Goal: Task Accomplishment & Management: Manage account settings

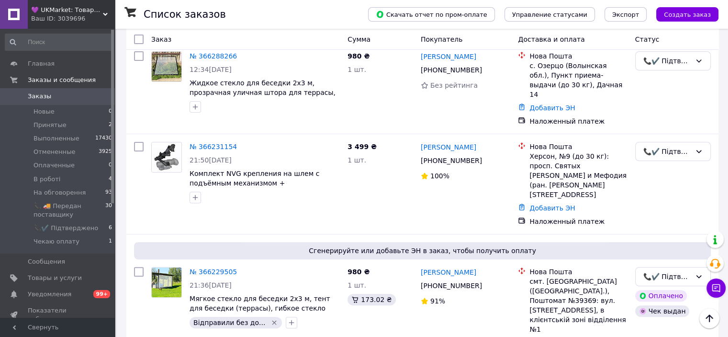
scroll to position [239, 0]
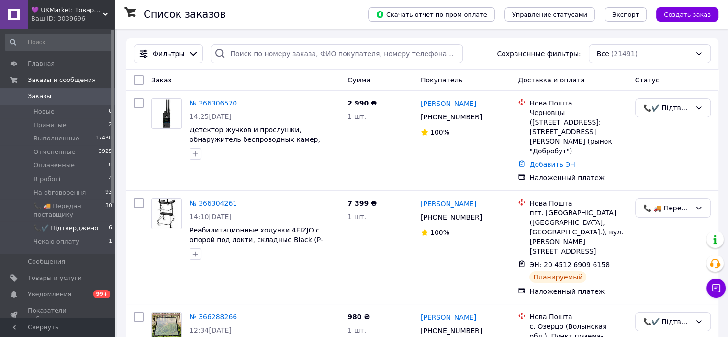
click at [79, 231] on span "📞✔️ Підтверджено" at bounding box center [66, 228] width 65 height 9
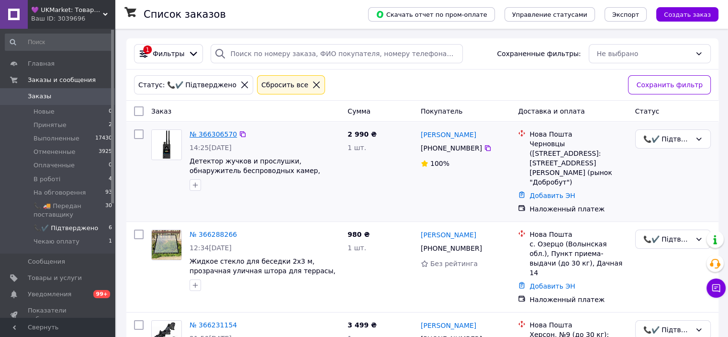
click at [214, 134] on link "№ 366306570" at bounding box center [213, 134] width 47 height 8
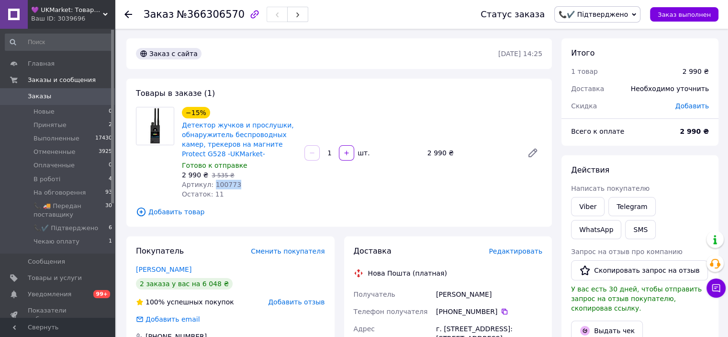
drag, startPoint x: 236, startPoint y: 183, endPoint x: 211, endPoint y: 188, distance: 24.9
click at [211, 188] on div "Артикул: 100773" at bounding box center [239, 185] width 115 height 10
copy span "100773"
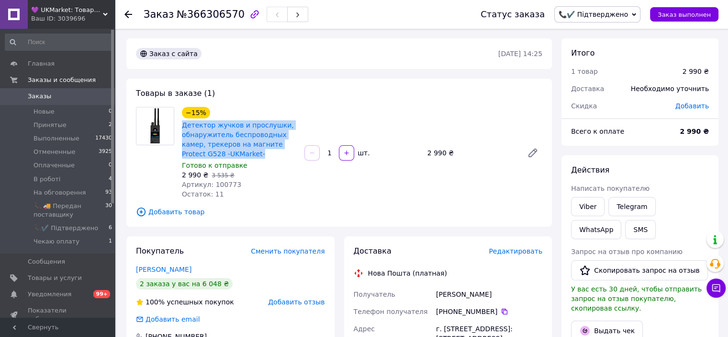
drag, startPoint x: 239, startPoint y: 153, endPoint x: 181, endPoint y: 128, distance: 62.9
click at [181, 128] on div "Детектор жучков и прослушки, обнаружитель беспроводных камер, трекеров на магни…" at bounding box center [239, 139] width 117 height 40
copy link "Детектор жучков и прослушки, обнаружитель беспроводных камер, трекеров на магни…"
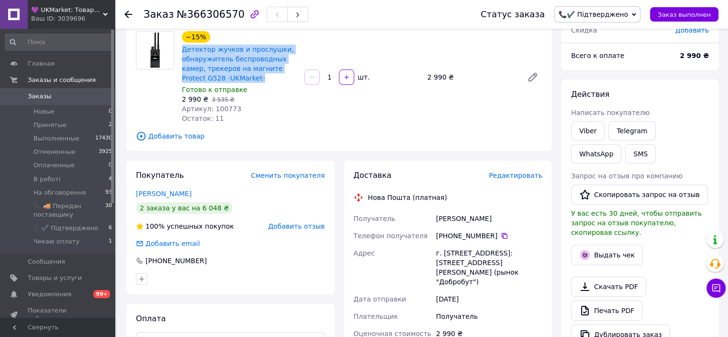
scroll to position [144, 0]
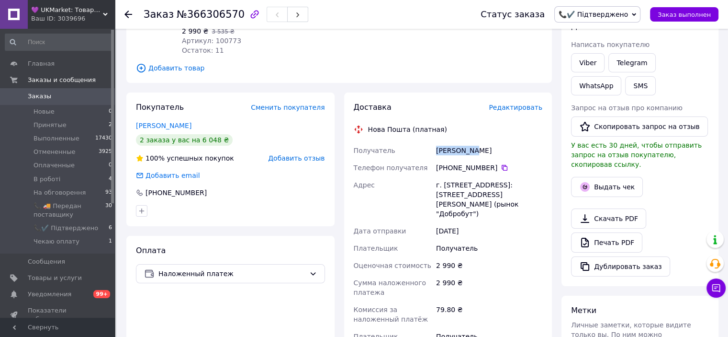
drag, startPoint x: 460, startPoint y: 154, endPoint x: 437, endPoint y: 155, distance: 23.5
click at [437, 155] on div "Кауля Ігор" at bounding box center [489, 150] width 110 height 17
copy div "Кауля Ігор"
click at [503, 165] on div "+380 99 633 03 60" at bounding box center [489, 168] width 106 height 10
click at [501, 165] on icon at bounding box center [505, 168] width 8 height 8
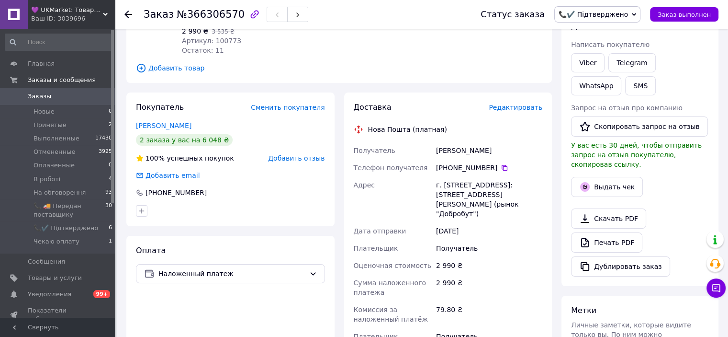
drag, startPoint x: 435, startPoint y: 185, endPoint x: 477, endPoint y: 205, distance: 46.7
click at [477, 205] on div "г. Черновцы (Черновицкая обл.), №9: ул. Калиновская, 13В (рынок "Добробут")" at bounding box center [489, 199] width 110 height 46
copy div "г. Черновцы (Черновицкая обл.), №9: ул. Калиновская, 13В (рынок "Добробут")"
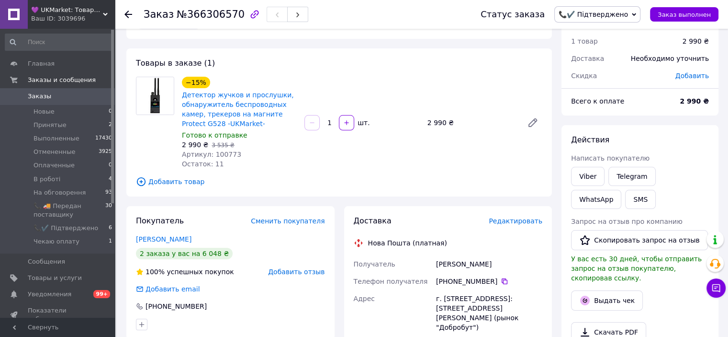
scroll to position [0, 0]
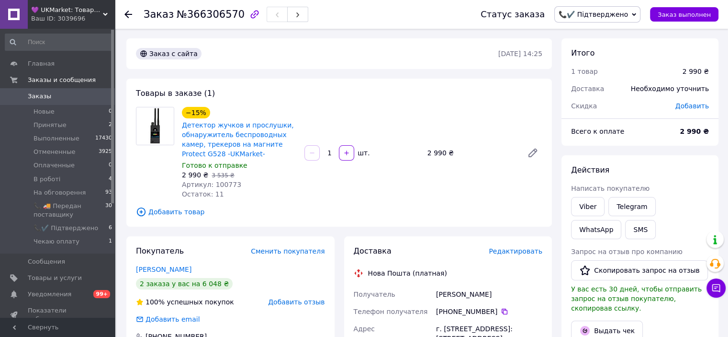
click at [636, 15] on icon at bounding box center [634, 14] width 4 height 4
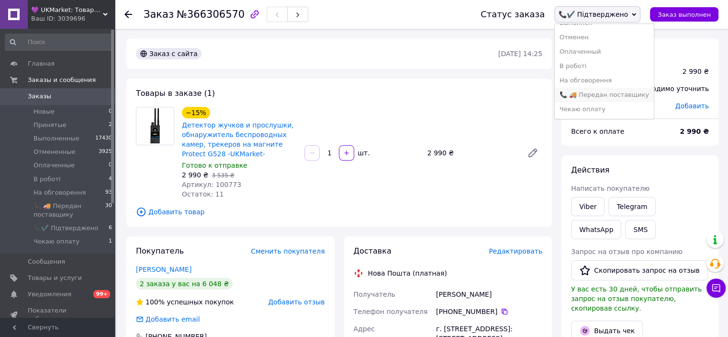
click at [625, 97] on li "📞 🚚 Передан поставщику" at bounding box center [604, 95] width 99 height 14
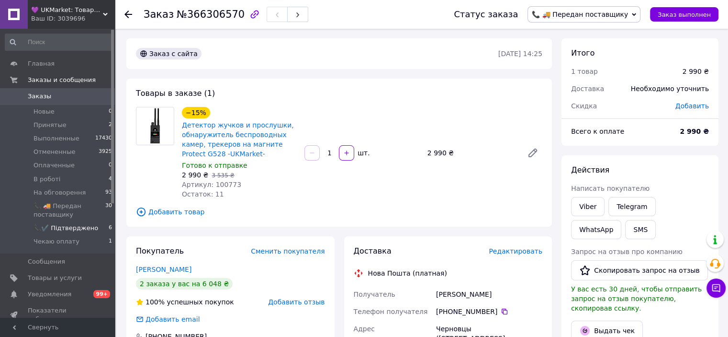
click at [71, 232] on span "📞✔️ Підтверджено" at bounding box center [66, 228] width 65 height 9
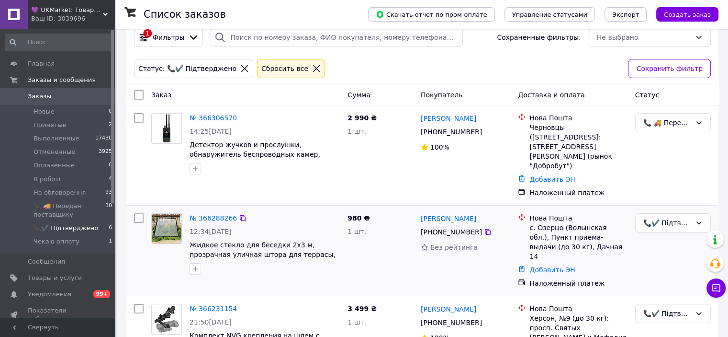
scroll to position [96, 0]
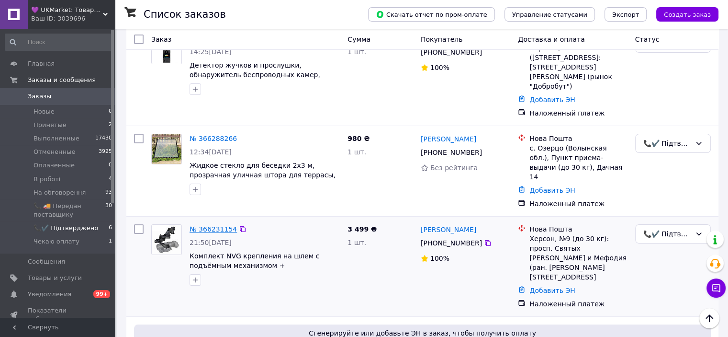
click at [215, 225] on link "№ 366231154" at bounding box center [213, 229] width 47 height 8
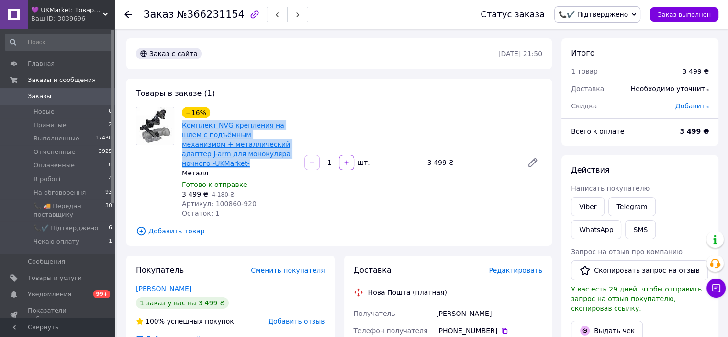
drag, startPoint x: 288, startPoint y: 156, endPoint x: 183, endPoint y: 128, distance: 108.0
click at [183, 128] on span "Комплект NVG крепления на шлем c подъёмным механизмом + металлический адаптер J…" at bounding box center [239, 144] width 115 height 48
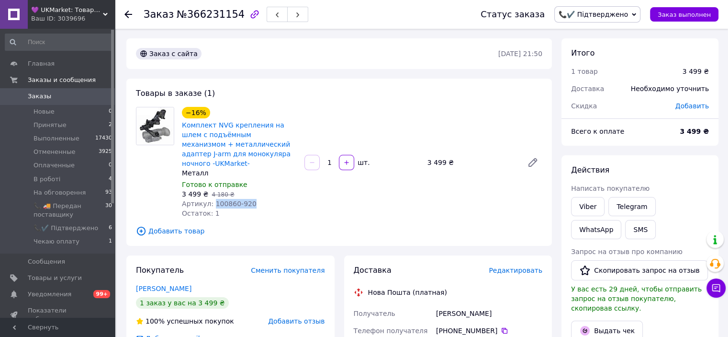
drag, startPoint x: 257, startPoint y: 197, endPoint x: 211, endPoint y: 198, distance: 45.5
click at [211, 199] on div "Артикул: 100860-920" at bounding box center [239, 204] width 115 height 10
copy span "100860-920"
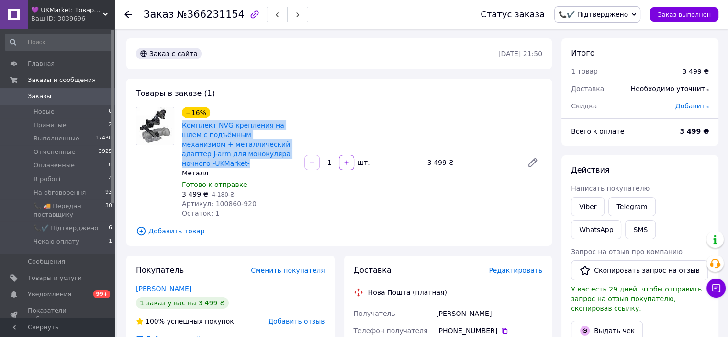
drag, startPoint x: 286, startPoint y: 155, endPoint x: 180, endPoint y: 127, distance: 110.2
click at [180, 127] on div "−16% Комплект NVG крепления на шлем c подъёмным механизмом + металлический адап…" at bounding box center [239, 162] width 123 height 115
copy link "Комплект NVG крепления на шлем c подъёмным механизмом + металлический адаптер J…"
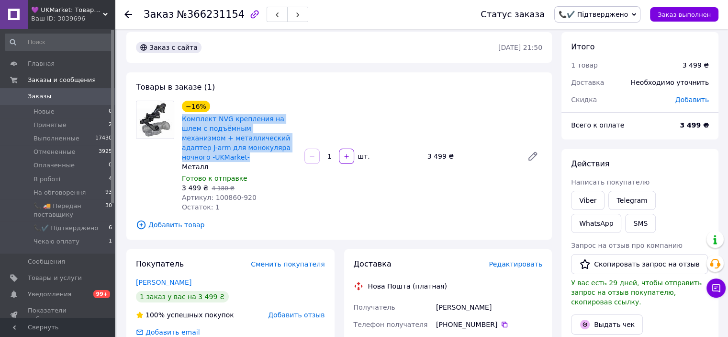
scroll to position [48, 0]
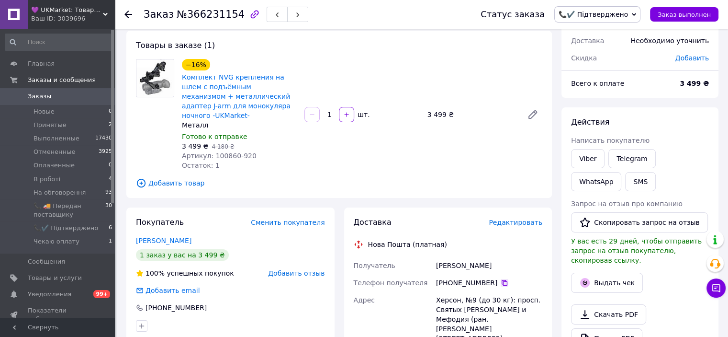
click at [501, 279] on icon at bounding box center [505, 283] width 8 height 8
drag, startPoint x: 491, startPoint y: 254, endPoint x: 435, endPoint y: 256, distance: 56.5
click at [435, 257] on div "Сисоєв Станіслав" at bounding box center [489, 265] width 110 height 17
copy div "Сисоєв Станіслав"
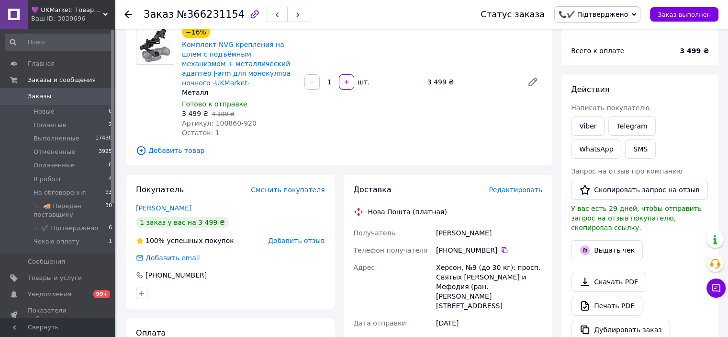
scroll to position [144, 0]
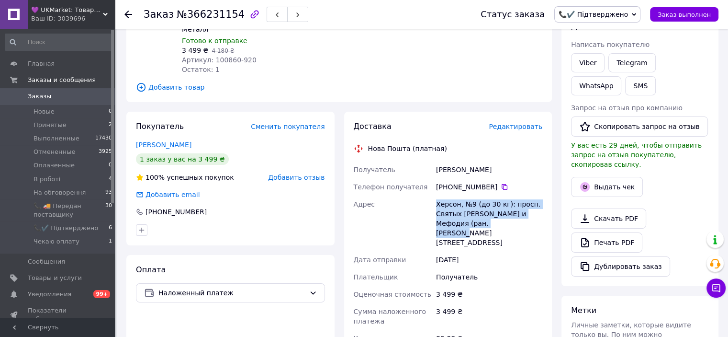
drag, startPoint x: 485, startPoint y: 214, endPoint x: 437, endPoint y: 195, distance: 52.0
click at [437, 195] on div "Херсон, №9 (до 30 кг): просп. Святых [PERSON_NAME] и Мефодия (ран. [PERSON_NAME…" at bounding box center [489, 223] width 110 height 56
copy div "Херсон, №9 (до 30 кг): просп. Святых [PERSON_NAME] и Мефодия (ран. [PERSON_NAME…"
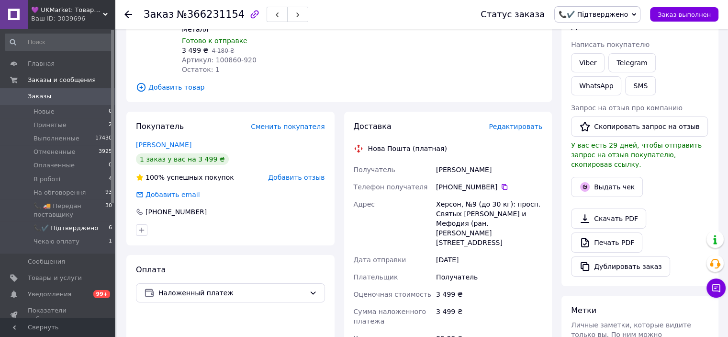
click at [73, 228] on span "📞✔️ Підтверджено" at bounding box center [66, 228] width 65 height 9
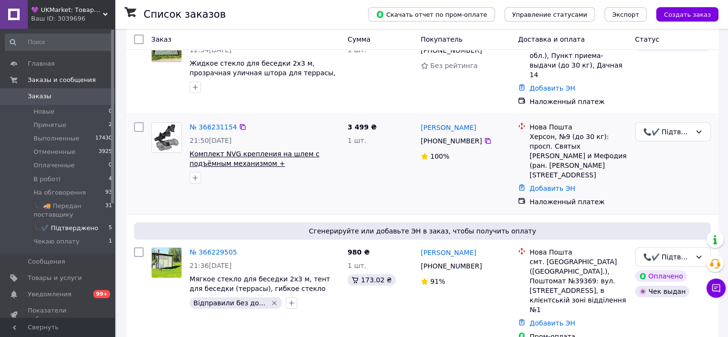
scroll to position [144, 0]
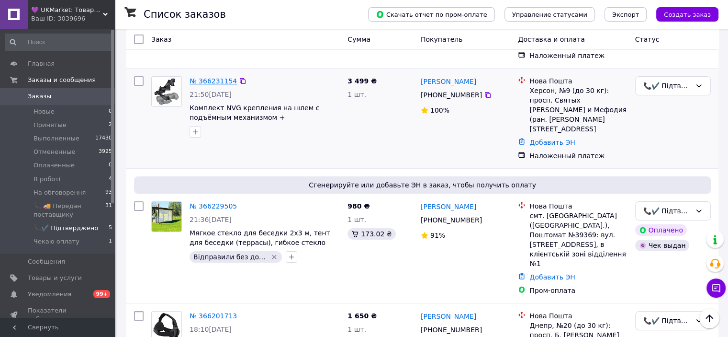
click at [221, 77] on link "№ 366231154" at bounding box center [213, 81] width 47 height 8
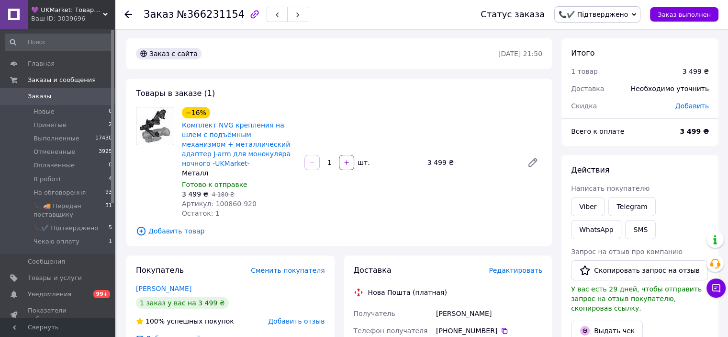
click at [639, 17] on span "📞✔️ Підтверджено" at bounding box center [598, 14] width 86 height 16
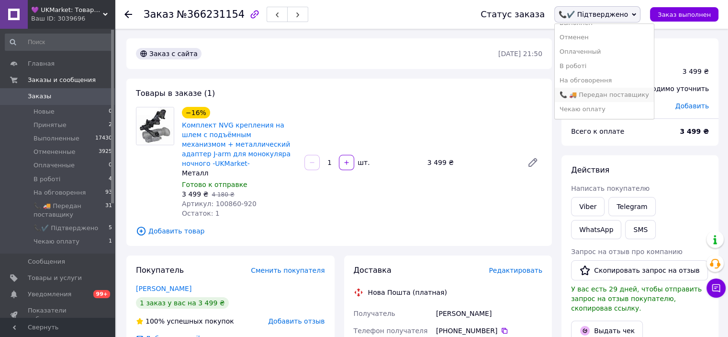
click at [622, 93] on li "📞 🚚 Передан поставщику" at bounding box center [604, 95] width 99 height 14
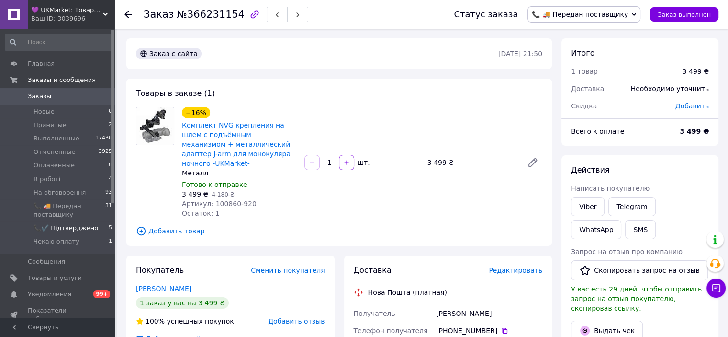
click at [73, 227] on span "📞✔️ Підтверджено" at bounding box center [66, 228] width 65 height 9
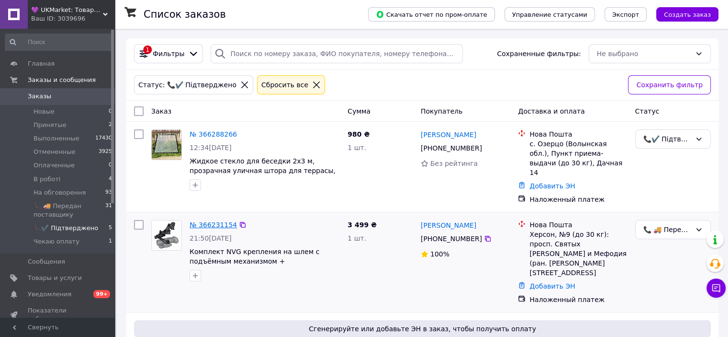
click at [222, 221] on link "№ 366231154" at bounding box center [213, 225] width 47 height 8
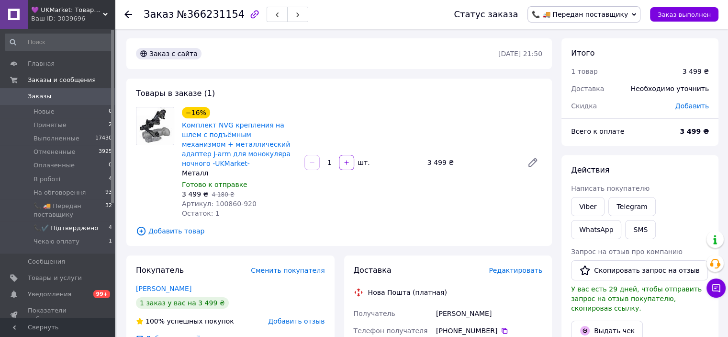
click at [79, 225] on span "📞✔️ Підтверджено" at bounding box center [66, 228] width 65 height 9
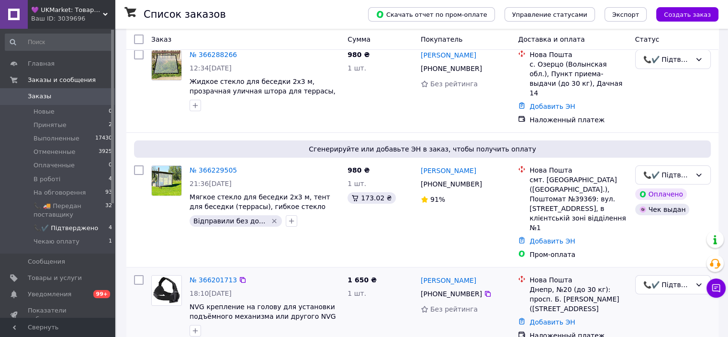
scroll to position [162, 0]
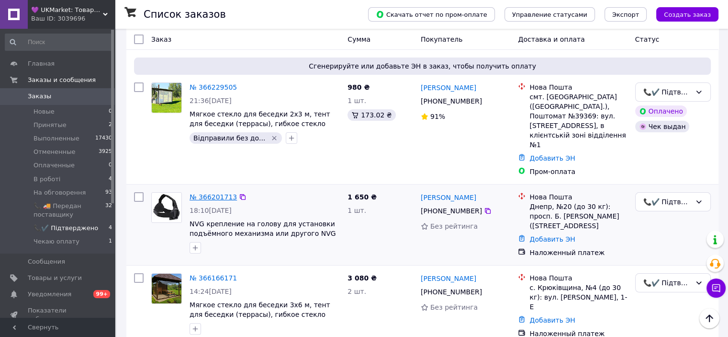
click at [219, 193] on link "№ 366201713" at bounding box center [213, 197] width 47 height 8
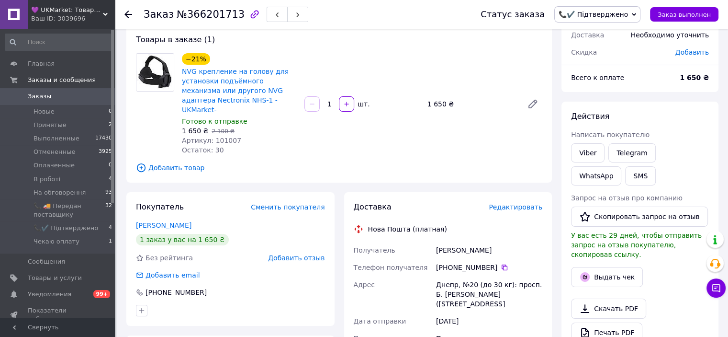
scroll to position [19, 0]
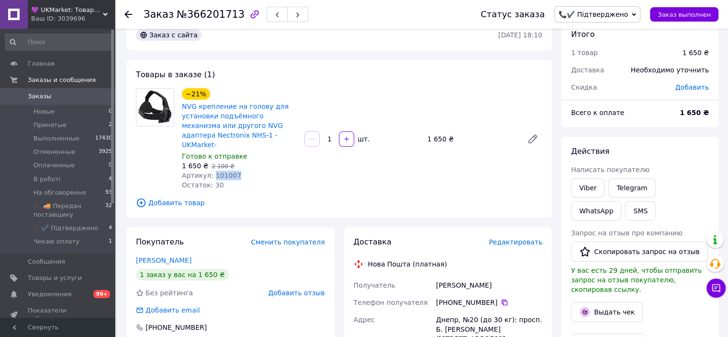
drag, startPoint x: 234, startPoint y: 165, endPoint x: 212, endPoint y: 170, distance: 23.0
click at [212, 170] on div "Артикул: 101007" at bounding box center [239, 175] width 115 height 10
copy span "101007"
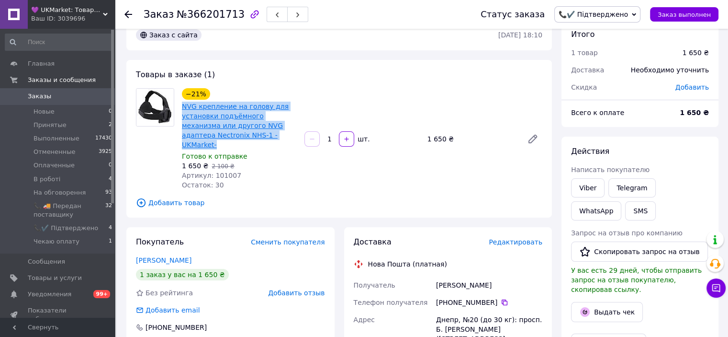
drag, startPoint x: 240, startPoint y: 135, endPoint x: 182, endPoint y: 107, distance: 64.5
click at [182, 107] on span "NVG крепление на голову для установки подъёмного механизма или другого NVG адап…" at bounding box center [239, 126] width 115 height 48
copy link "NVG крепление на голову для установки подъёмного механизма или другого NVG адап…"
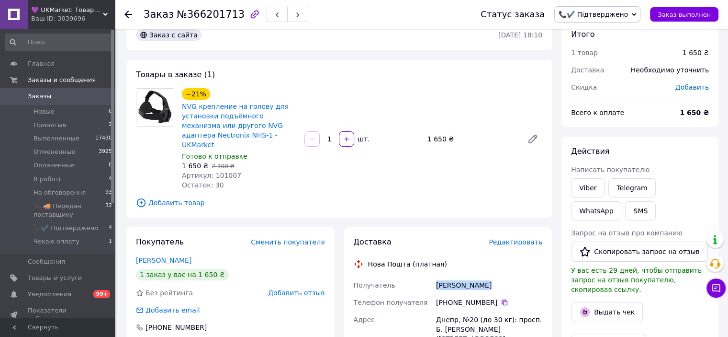
drag, startPoint x: 479, startPoint y: 275, endPoint x: 435, endPoint y: 272, distance: 44.1
click at [435, 276] on div "Білогуб Євген" at bounding box center [489, 284] width 110 height 17
click at [502, 299] on icon at bounding box center [505, 302] width 6 height 6
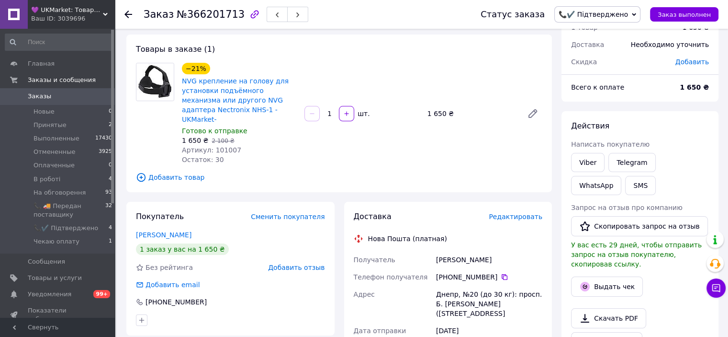
scroll to position [67, 0]
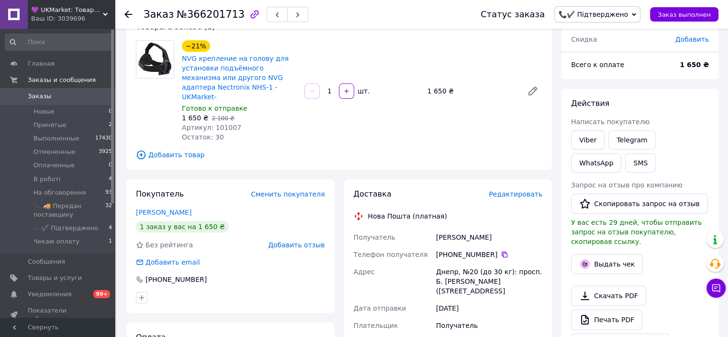
drag, startPoint x: 486, startPoint y: 283, endPoint x: 437, endPoint y: 261, distance: 52.9
click at [437, 263] on div "Днепр, №20 (до 30 кг): просп. Б. [PERSON_NAME] ([STREET_ADDRESS]" at bounding box center [489, 281] width 110 height 36
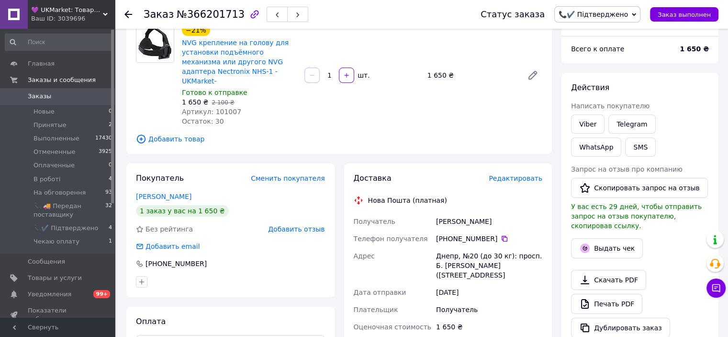
scroll to position [0, 0]
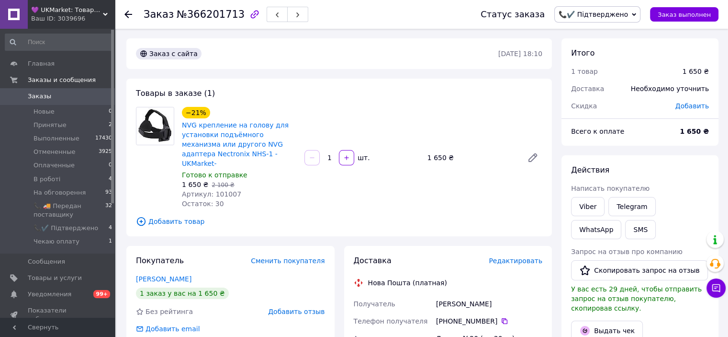
click at [639, 13] on span "📞✔️ Підтверджено" at bounding box center [598, 14] width 86 height 16
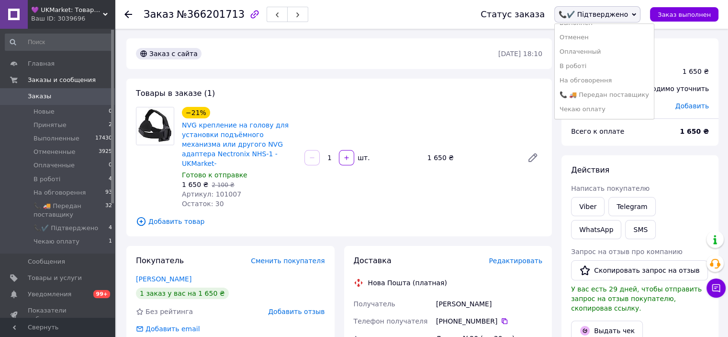
click at [613, 97] on li "📞 🚚 Передан поставщику" at bounding box center [604, 95] width 99 height 14
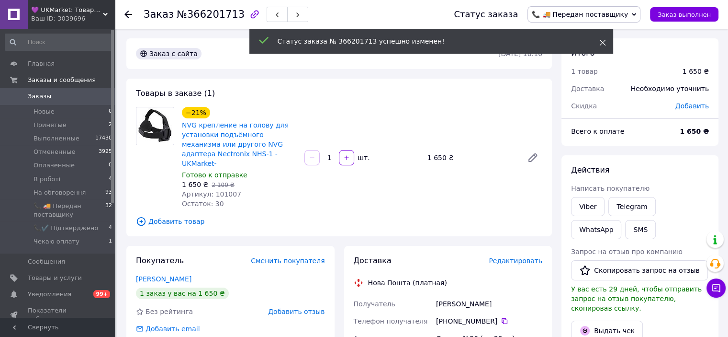
click at [602, 43] on use at bounding box center [603, 43] width 6 height 6
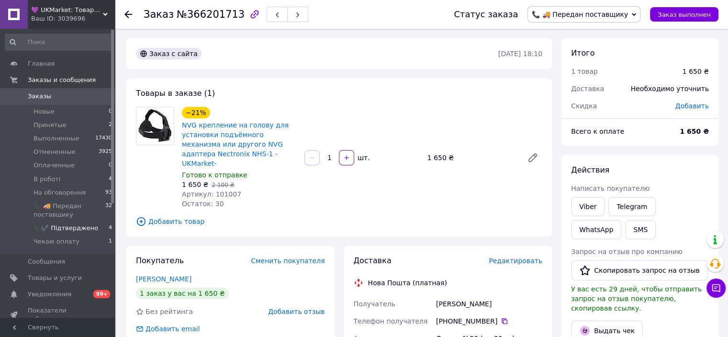
click at [69, 227] on span "📞✔️ Підтверджено" at bounding box center [66, 228] width 65 height 9
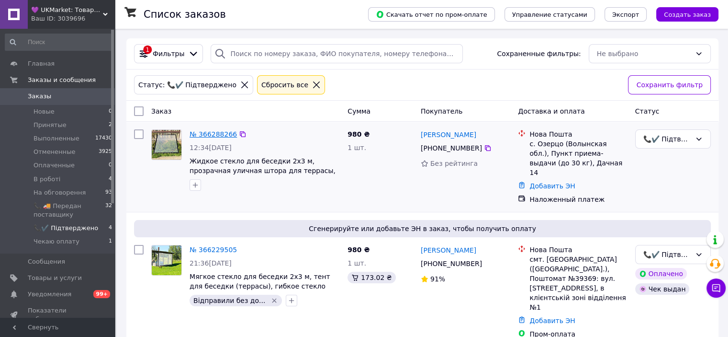
click at [205, 133] on link "№ 366288266" at bounding box center [213, 134] width 47 height 8
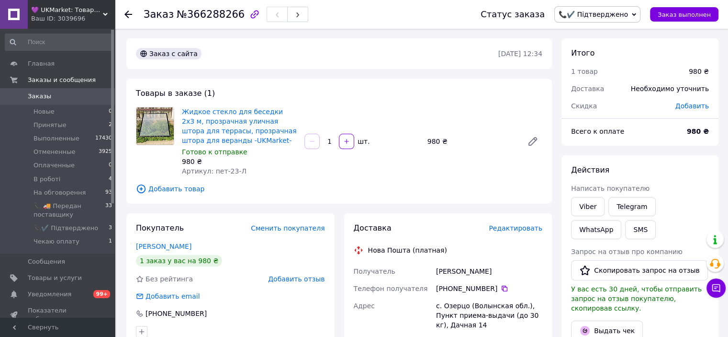
drag, startPoint x: 484, startPoint y: 273, endPoint x: 435, endPoint y: 272, distance: 48.4
click at [435, 272] on div "Матвіюк Галина" at bounding box center [489, 270] width 110 height 17
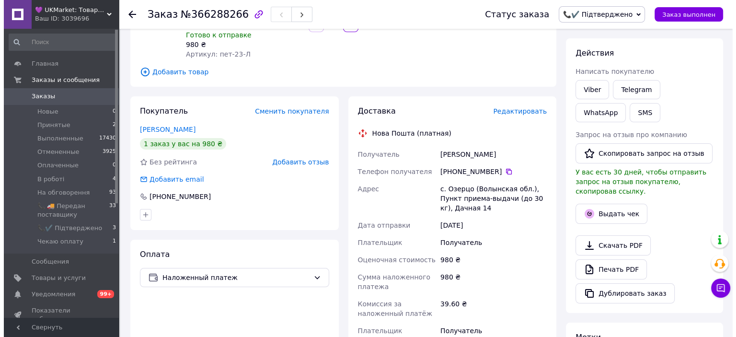
scroll to position [48, 0]
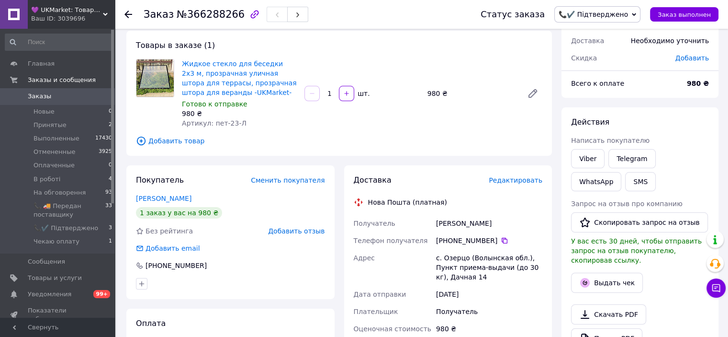
click at [511, 181] on span "Редактировать" at bounding box center [516, 180] width 54 height 8
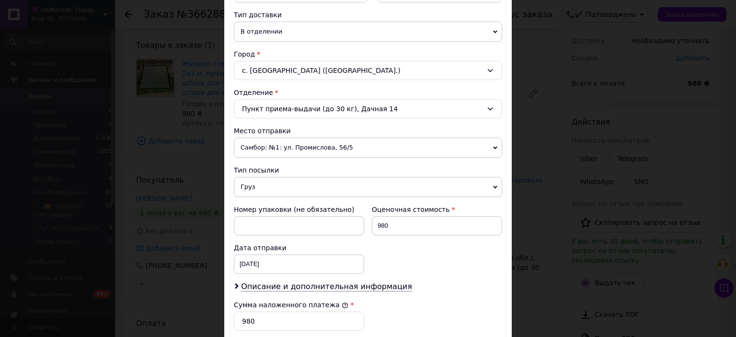
scroll to position [199, 0]
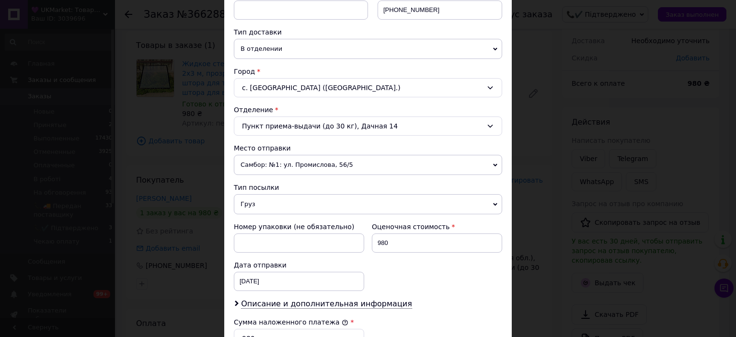
click at [401, 163] on span "Самбор: №1: ул. Промислова, 56/5" at bounding box center [368, 165] width 268 height 20
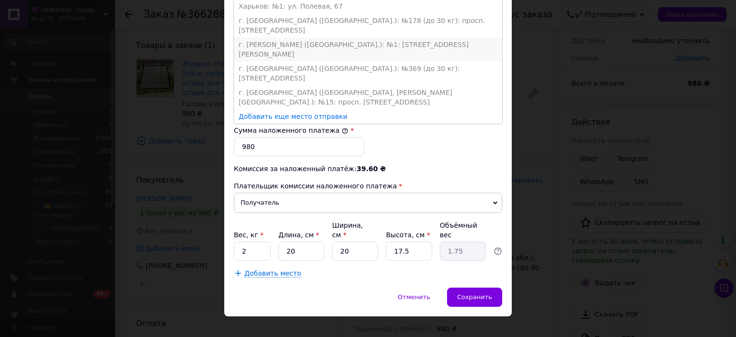
scroll to position [295, 0]
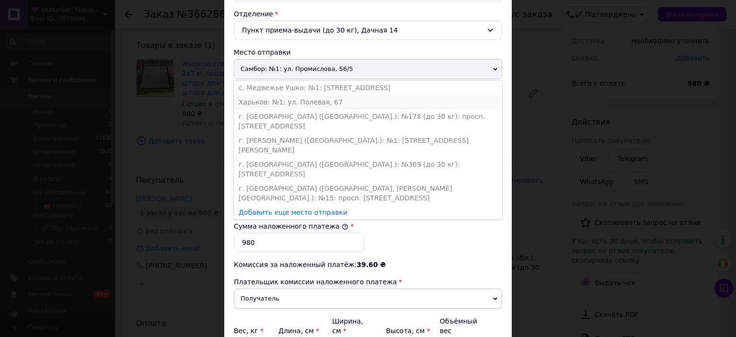
click at [291, 103] on li "Харьков: №1: ул. Полевая, 67" at bounding box center [368, 102] width 268 height 14
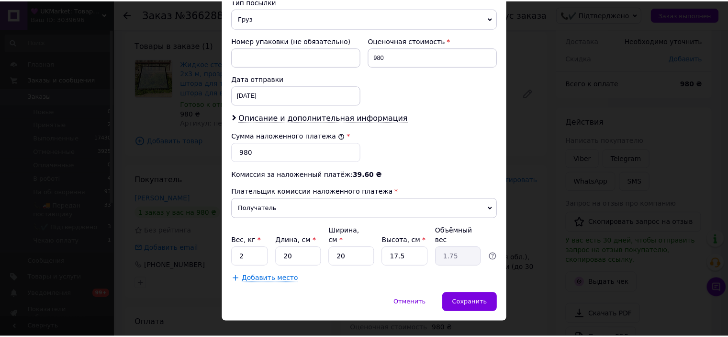
scroll to position [391, 0]
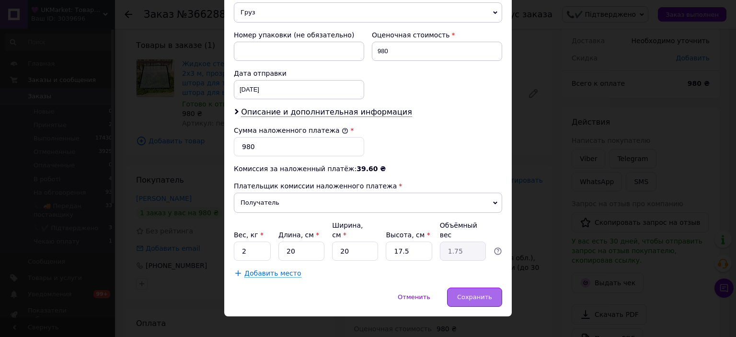
click at [475, 293] on span "Сохранить" at bounding box center [474, 296] width 35 height 7
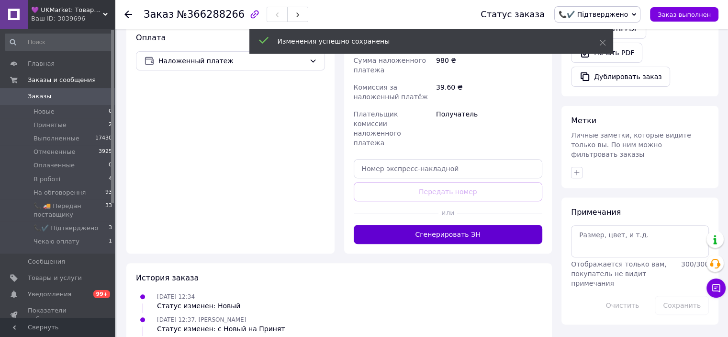
scroll to position [335, 0]
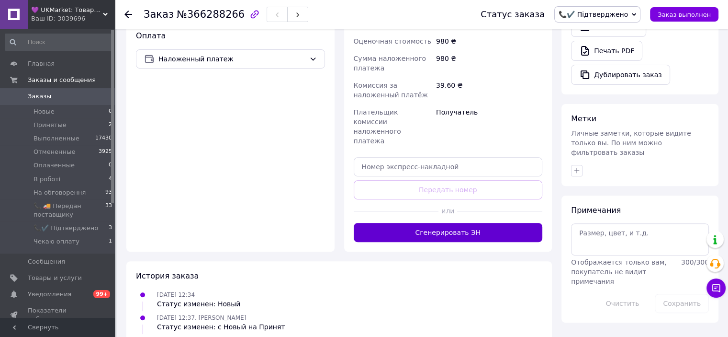
click at [443, 223] on button "Сгенерировать ЭН" at bounding box center [448, 232] width 189 height 19
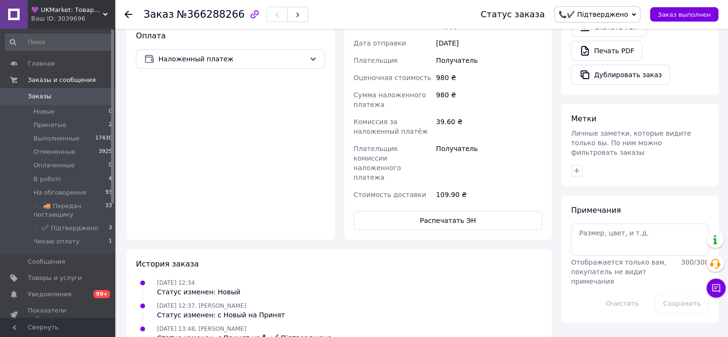
scroll to position [96, 0]
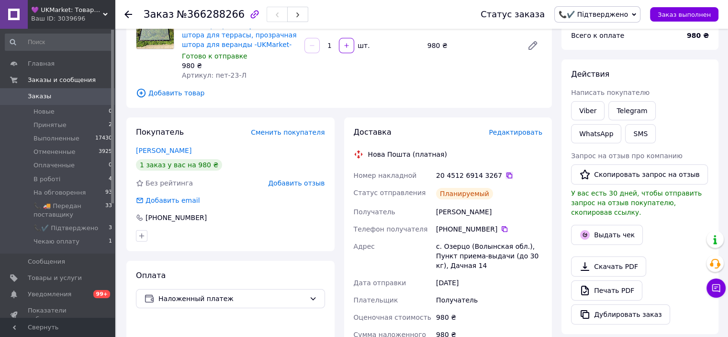
click at [507, 178] on icon at bounding box center [510, 175] width 6 height 6
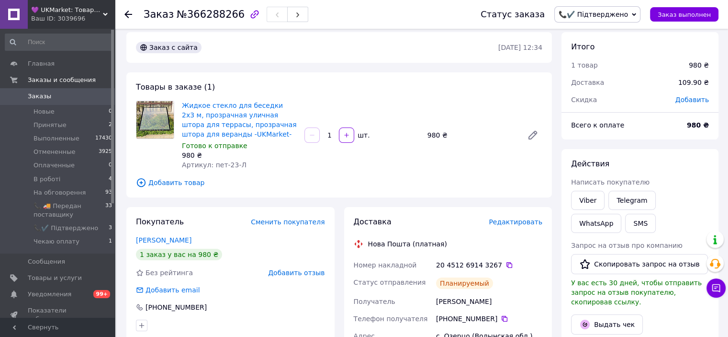
scroll to position [0, 0]
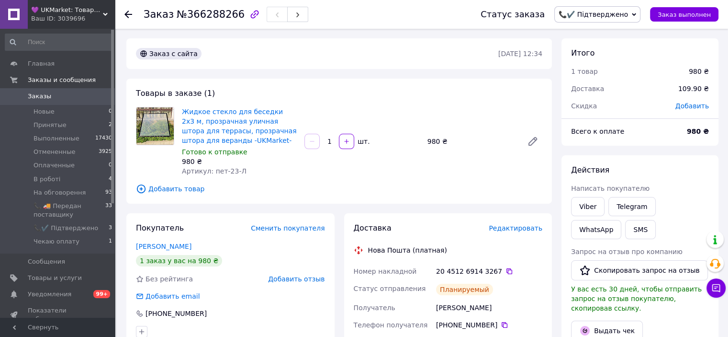
click at [636, 16] on icon at bounding box center [634, 14] width 4 height 4
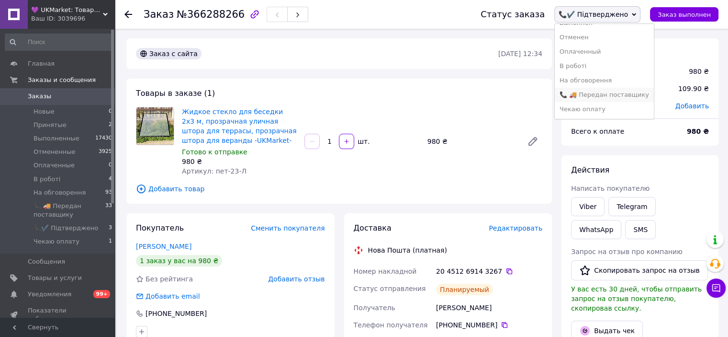
click at [623, 94] on li "📞 🚚 Передан поставщику" at bounding box center [604, 95] width 99 height 14
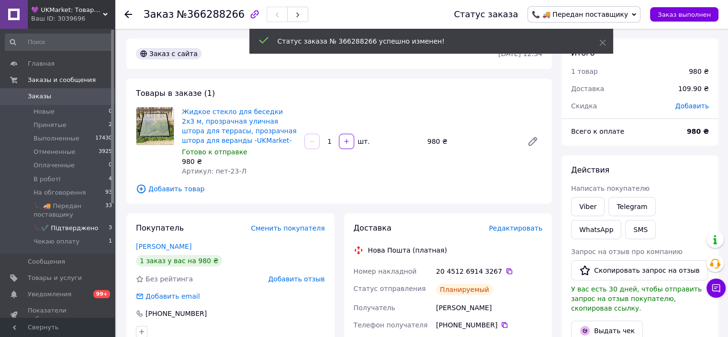
click at [68, 227] on span "📞✔️ Підтверджено" at bounding box center [66, 228] width 65 height 9
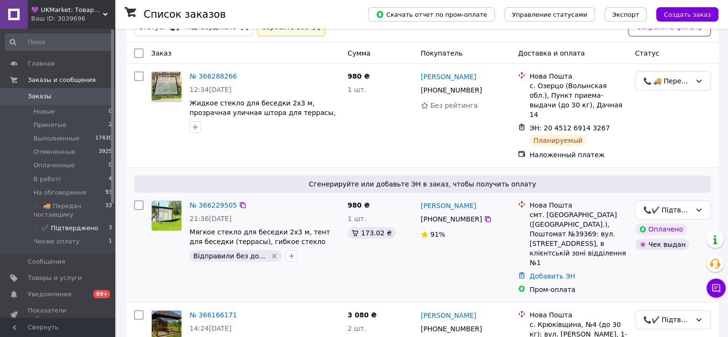
scroll to position [95, 0]
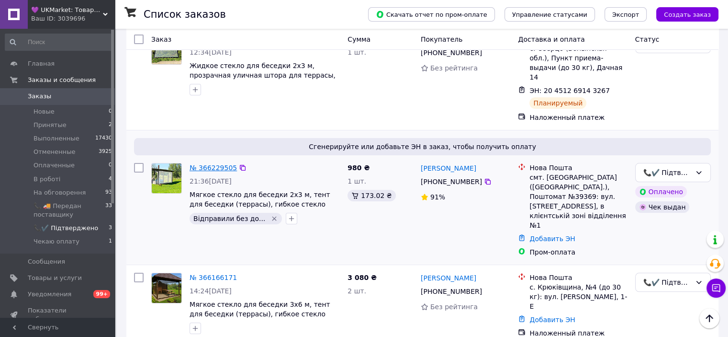
click at [216, 164] on link "№ 366229505" at bounding box center [213, 168] width 47 height 8
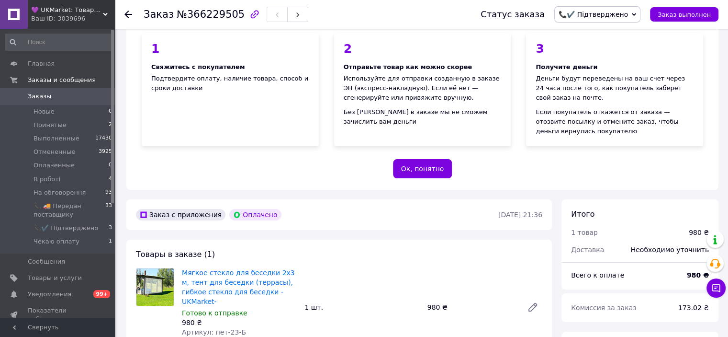
scroll to position [287, 0]
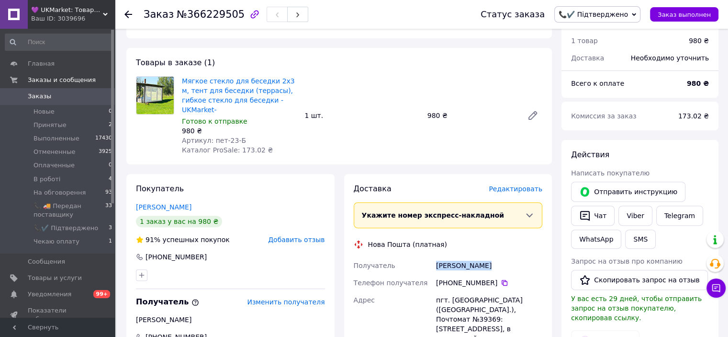
drag, startPoint x: 487, startPoint y: 253, endPoint x: 437, endPoint y: 254, distance: 50.3
click at [437, 257] on div "Громов Дмитро" at bounding box center [489, 265] width 110 height 17
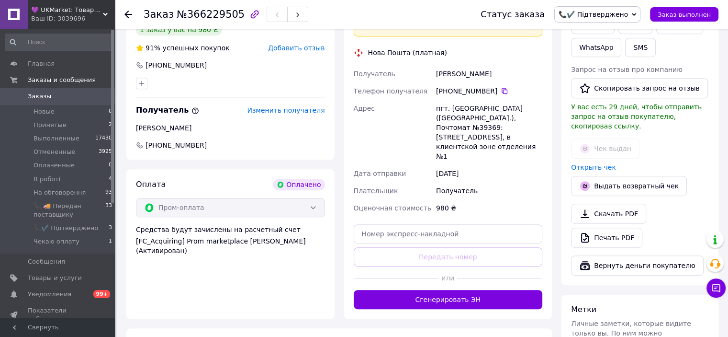
click at [504, 199] on div "980 ₴" at bounding box center [489, 207] width 110 height 17
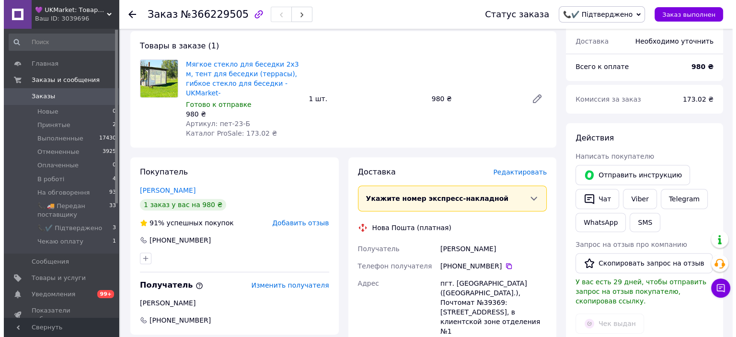
scroll to position [287, 0]
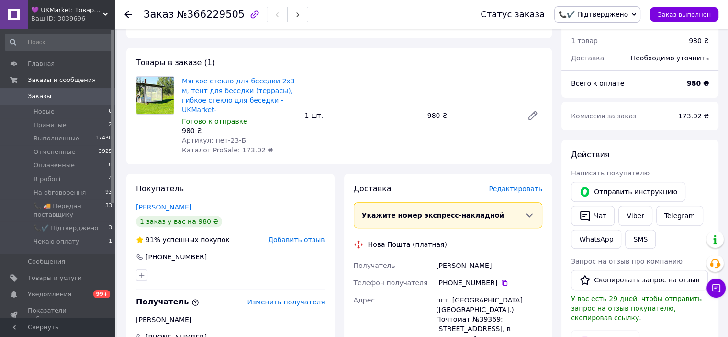
click at [533, 185] on span "Редактировать" at bounding box center [516, 189] width 54 height 8
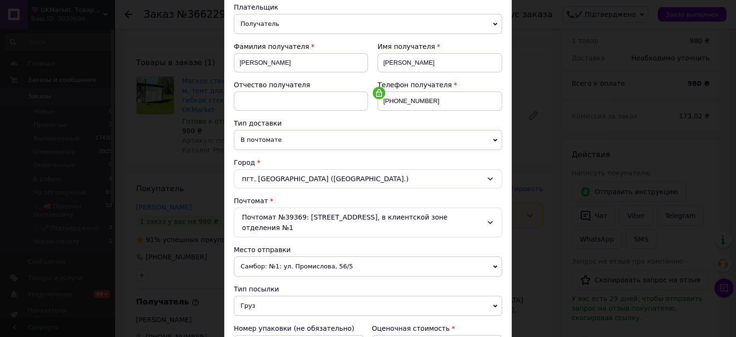
scroll to position [239, 0]
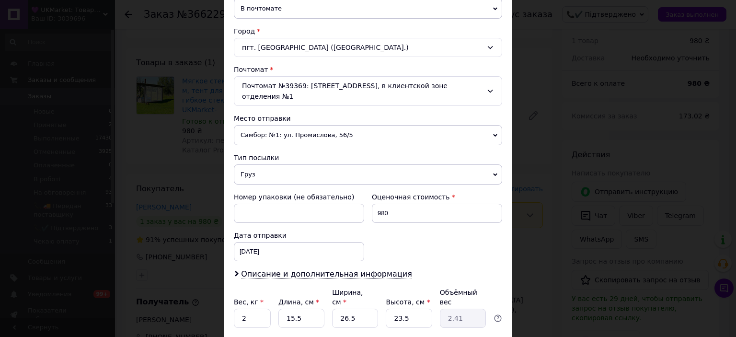
click at [373, 125] on span "Самбор: №1: ул. Промислова, 56/5" at bounding box center [368, 135] width 268 height 20
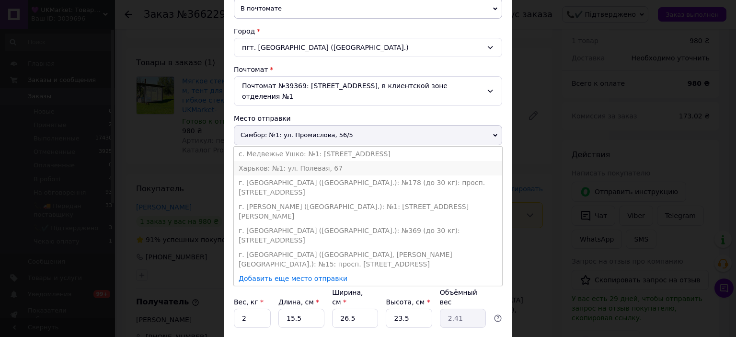
click at [349, 161] on li "Харьков: №1: ул. Полевая, 67" at bounding box center [368, 168] width 268 height 14
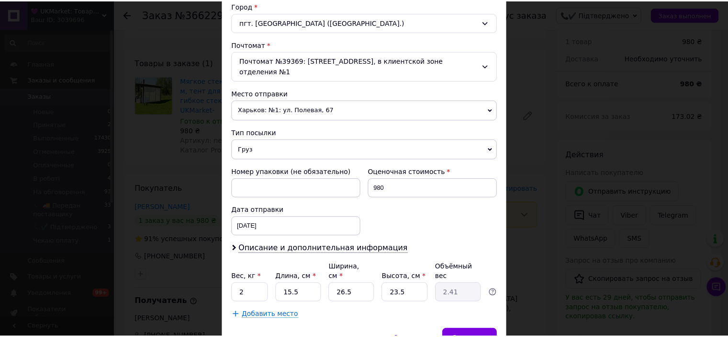
scroll to position [296, 0]
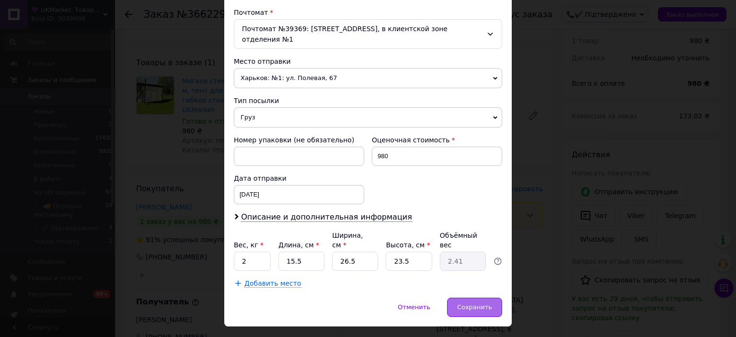
click at [483, 303] on span "Сохранить" at bounding box center [474, 306] width 35 height 7
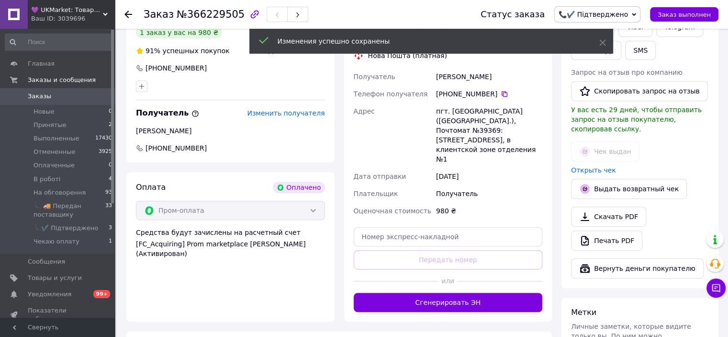
scroll to position [479, 0]
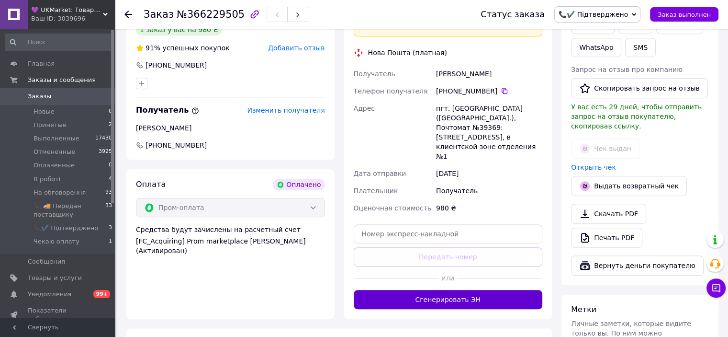
click at [464, 290] on button "Сгенерировать ЭН" at bounding box center [448, 299] width 189 height 19
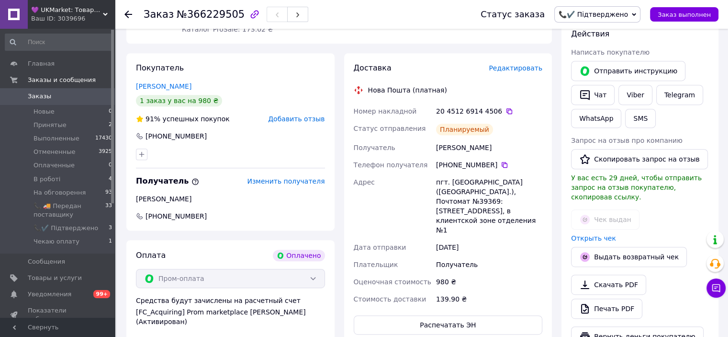
scroll to position [335, 0]
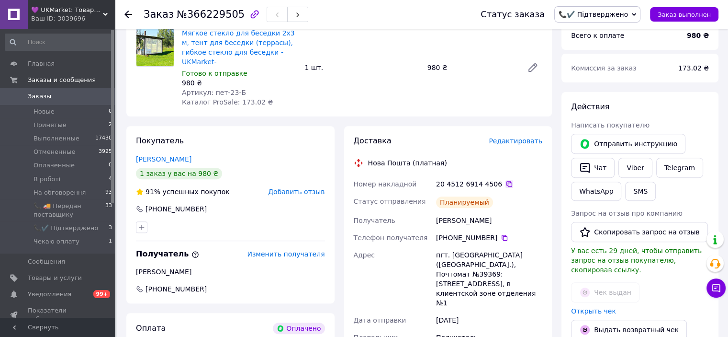
click at [507, 181] on icon at bounding box center [510, 184] width 6 height 6
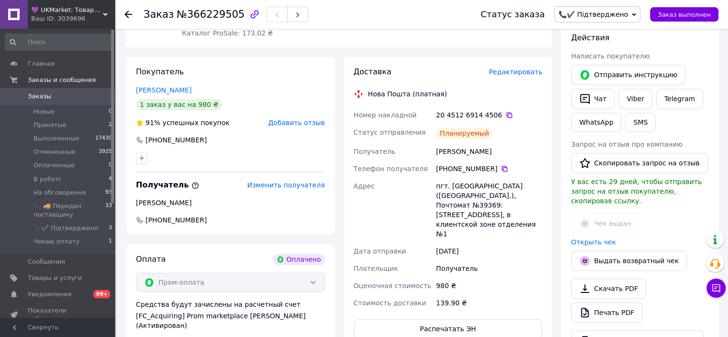
scroll to position [383, 0]
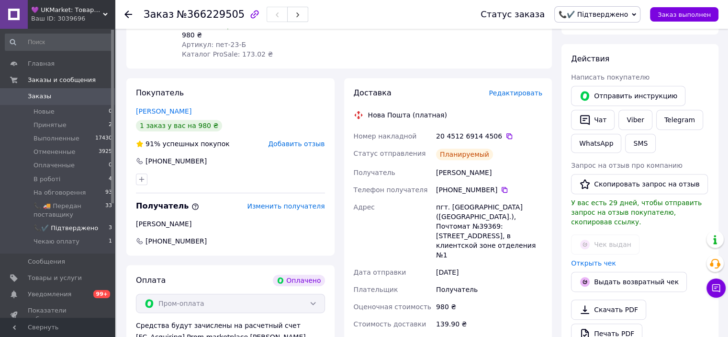
click at [75, 227] on span "📞✔️ Підтверджено" at bounding box center [66, 228] width 65 height 9
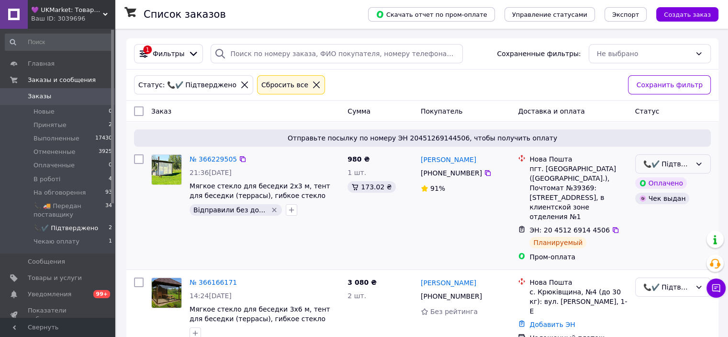
click at [704, 166] on div "📞✔️ Підтверджено" at bounding box center [673, 163] width 76 height 19
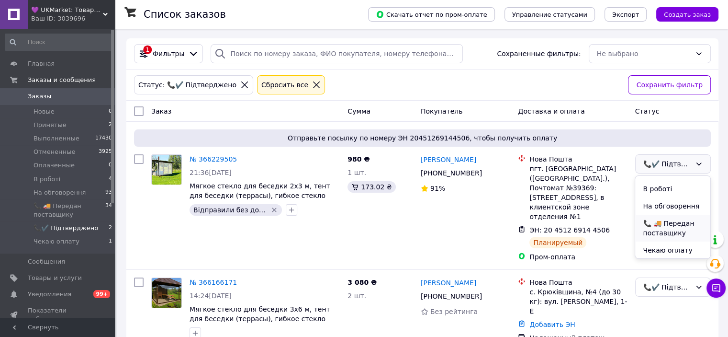
click at [676, 226] on li "📞 🚚 Передан поставщику" at bounding box center [672, 228] width 75 height 27
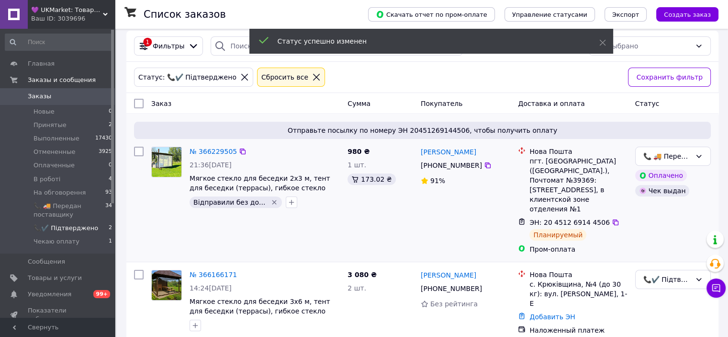
scroll to position [14, 0]
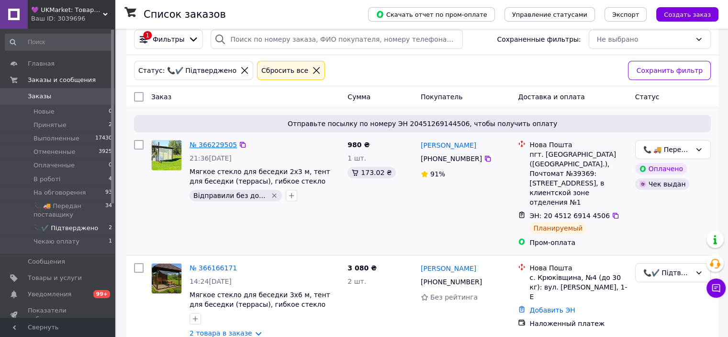
click at [215, 142] on link "№ 366229505" at bounding box center [213, 145] width 47 height 8
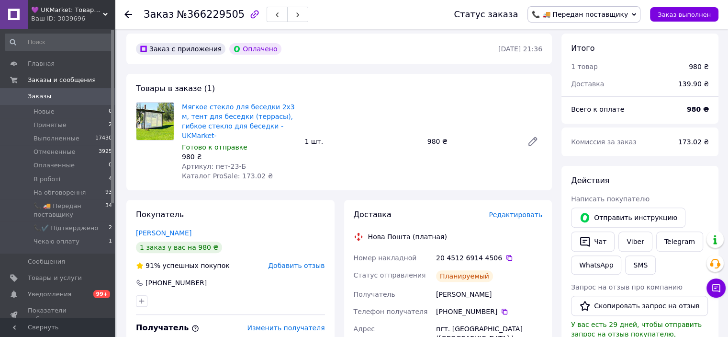
scroll to position [302, 0]
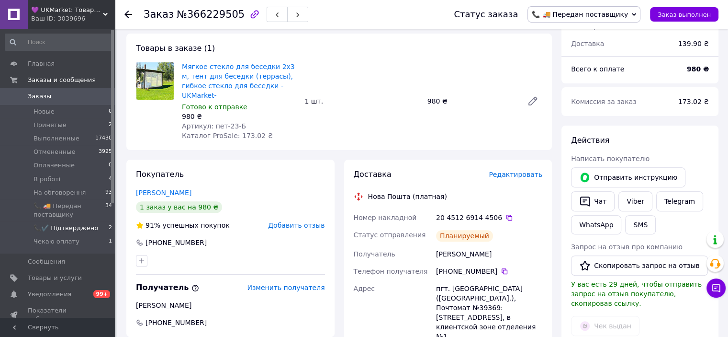
click at [70, 226] on span "📞✔️ Підтверджено" at bounding box center [66, 228] width 65 height 9
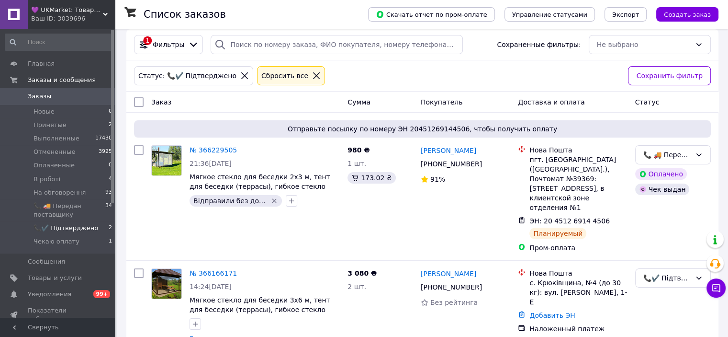
scroll to position [14, 0]
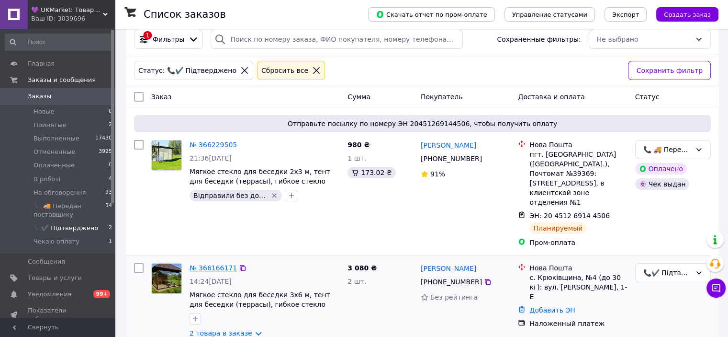
click at [208, 264] on link "№ 366166171" at bounding box center [213, 268] width 47 height 8
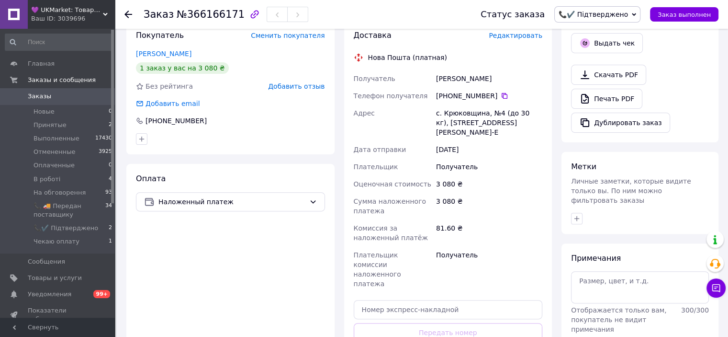
scroll to position [239, 0]
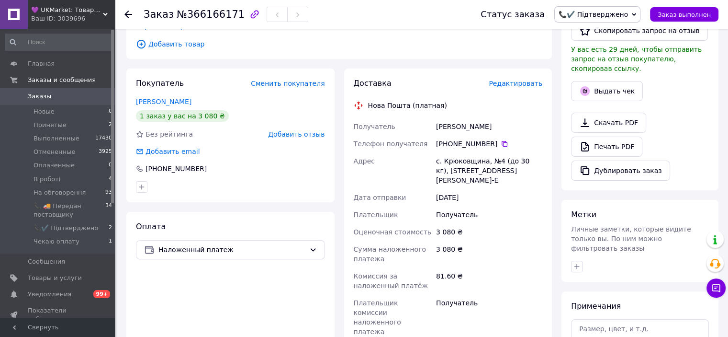
drag, startPoint x: 487, startPoint y: 107, endPoint x: 437, endPoint y: 111, distance: 49.9
click at [437, 118] on div "Гасанова Ірина" at bounding box center [489, 126] width 110 height 17
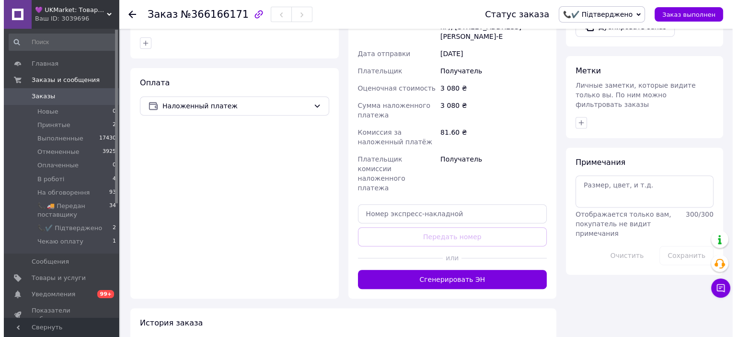
scroll to position [192, 0]
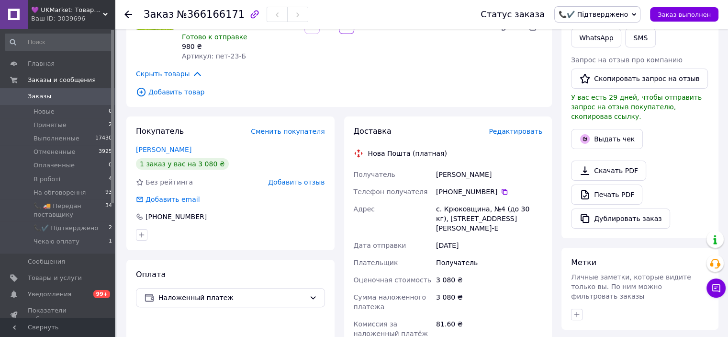
click at [528, 127] on span "Редактировать" at bounding box center [516, 131] width 54 height 8
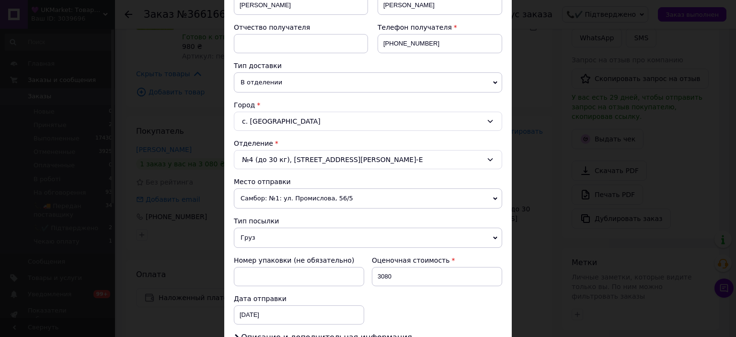
scroll to position [144, 0]
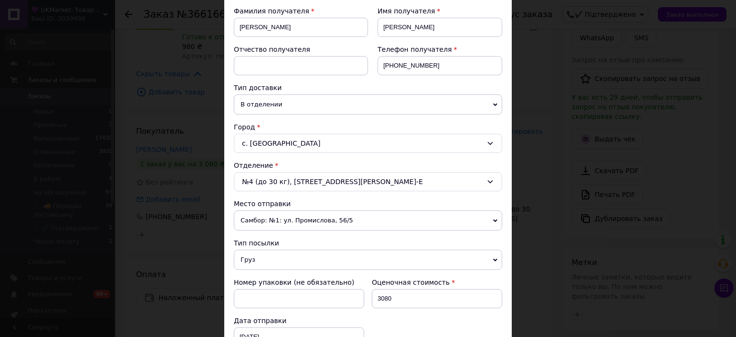
click at [357, 222] on span "Самбор: №1: ул. Промислова, 56/5" at bounding box center [368, 220] width 268 height 20
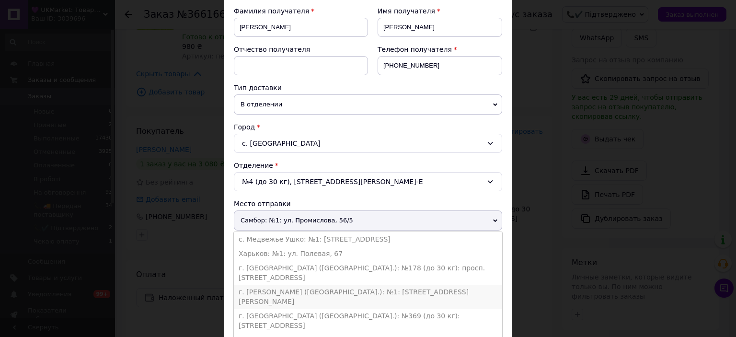
scroll to position [239, 0]
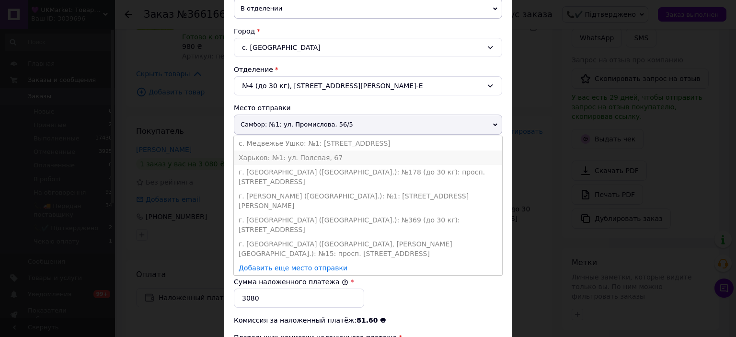
click at [298, 158] on li "Харьков: №1: ул. Полевая, 67" at bounding box center [368, 157] width 268 height 14
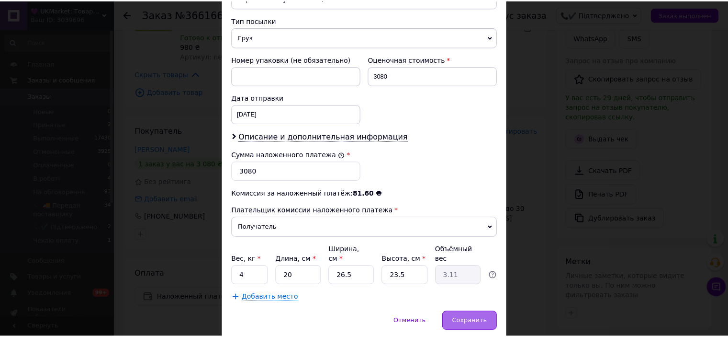
scroll to position [383, 0]
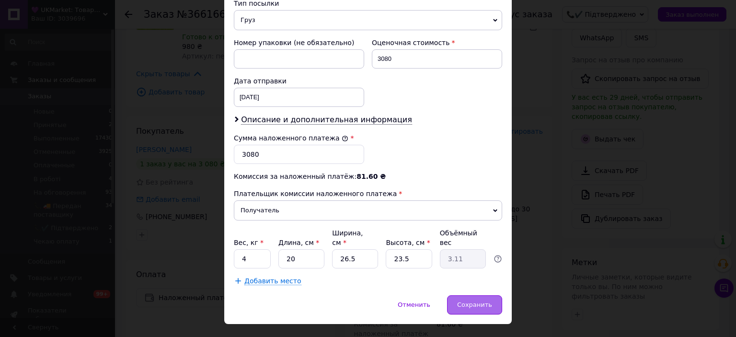
click at [469, 296] on div "Сохранить" at bounding box center [474, 304] width 55 height 19
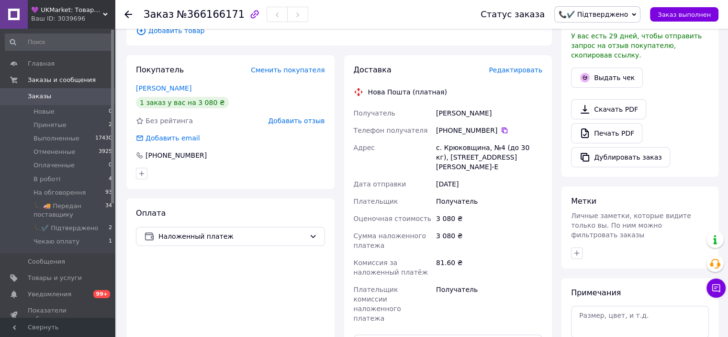
scroll to position [335, 0]
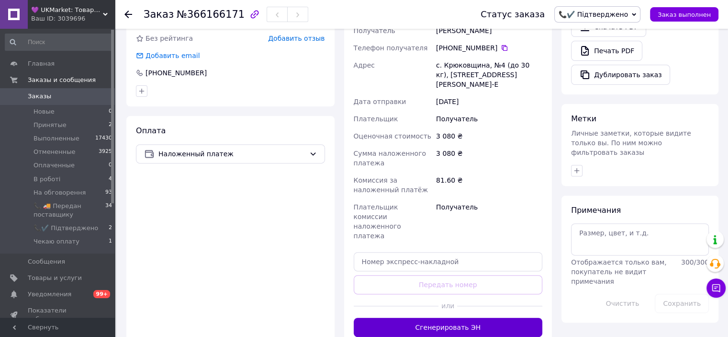
click at [453, 317] on button "Сгенерировать ЭН" at bounding box center [448, 326] width 189 height 19
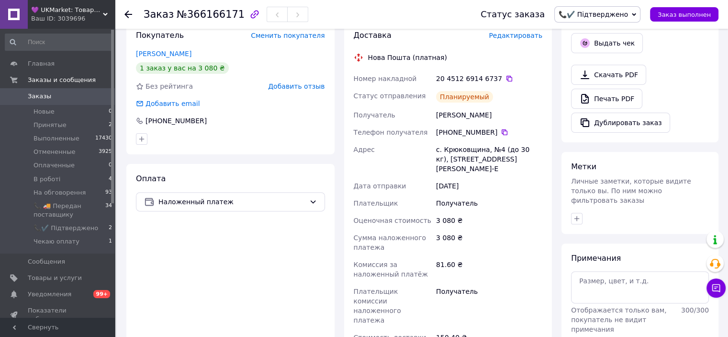
scroll to position [192, 0]
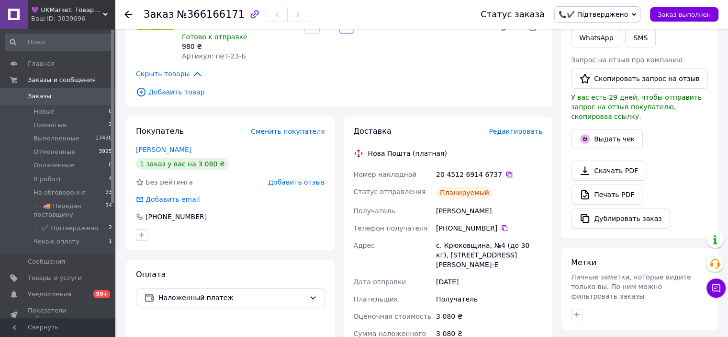
click at [506, 170] on icon at bounding box center [510, 174] width 8 height 8
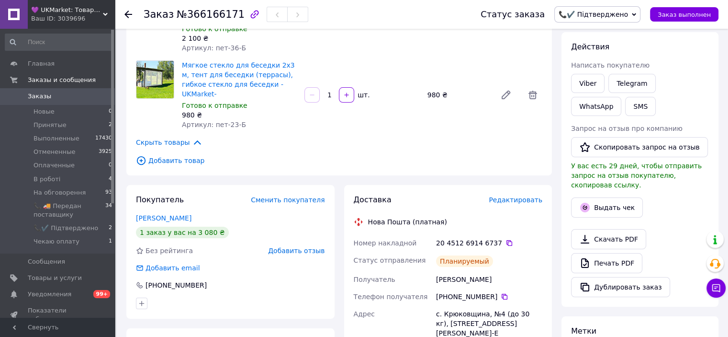
scroll to position [48, 0]
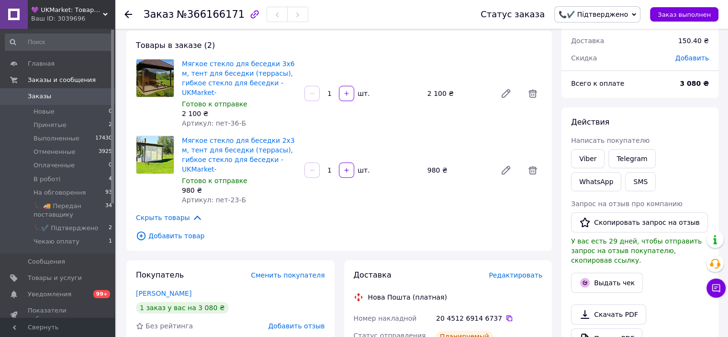
click at [636, 15] on icon at bounding box center [634, 14] width 4 height 3
click at [612, 94] on li "📞 🚚 Передан поставщику" at bounding box center [604, 95] width 99 height 14
click at [75, 229] on span "📞✔️ Підтверджено" at bounding box center [66, 228] width 65 height 9
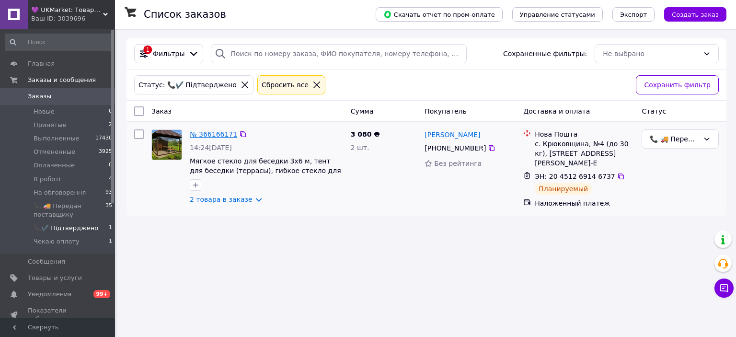
click at [213, 134] on link "№ 366166171" at bounding box center [213, 134] width 47 height 8
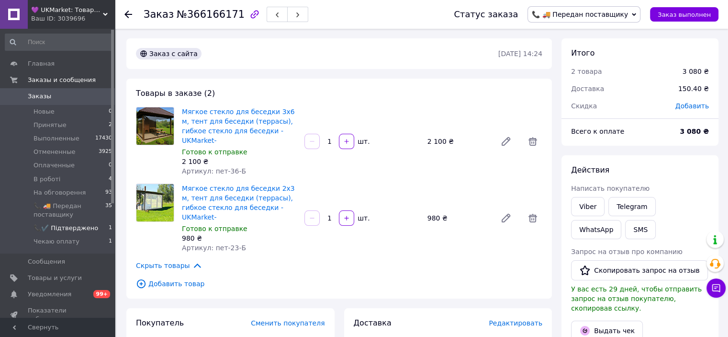
click at [83, 227] on span "📞✔️ Підтверджено" at bounding box center [66, 228] width 65 height 9
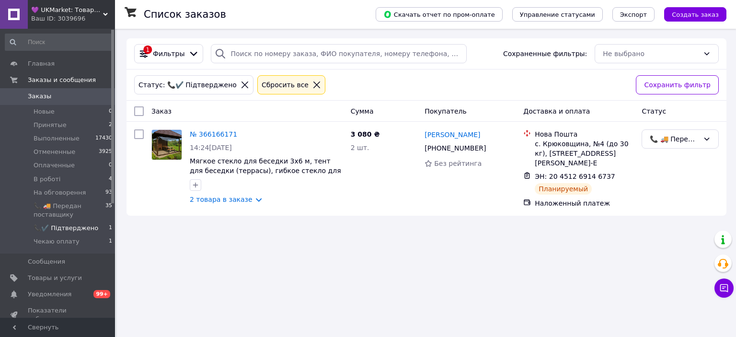
click at [94, 14] on div "Ваш ID: 3039696" at bounding box center [73, 18] width 84 height 9
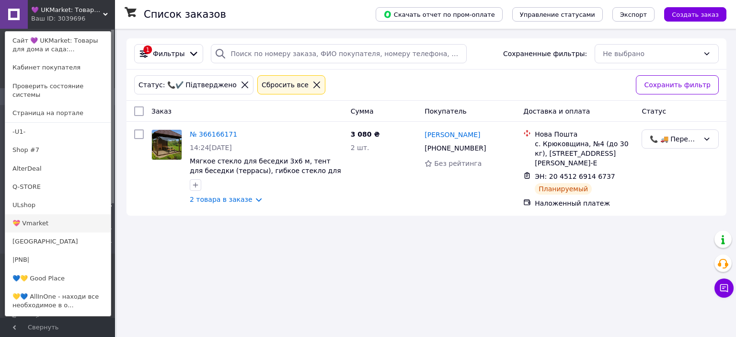
click at [54, 215] on link "💝 Vmarket" at bounding box center [57, 223] width 105 height 18
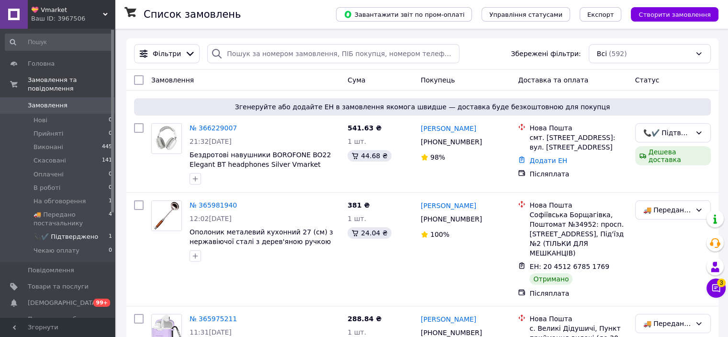
click at [68, 232] on span "📞✔️ Підтверджено" at bounding box center [66, 236] width 65 height 9
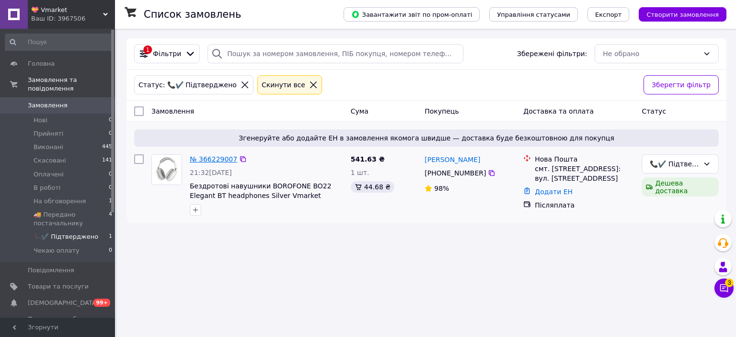
click at [217, 158] on link "№ 366229007" at bounding box center [213, 159] width 47 height 8
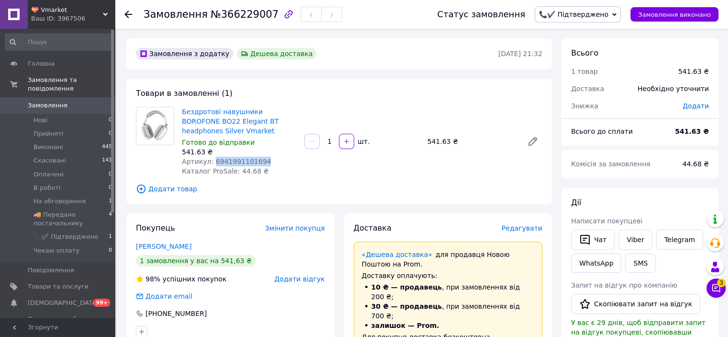
drag, startPoint x: 244, startPoint y: 162, endPoint x: 211, endPoint y: 157, distance: 33.9
click at [211, 157] on div "Артикул: 6941991101694" at bounding box center [239, 162] width 115 height 10
copy span "6941991101694"
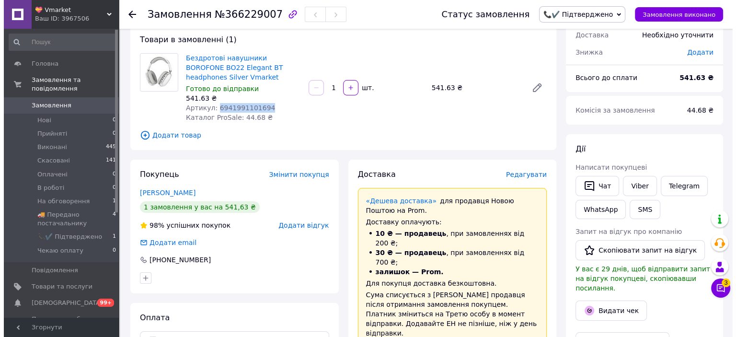
scroll to position [48, 0]
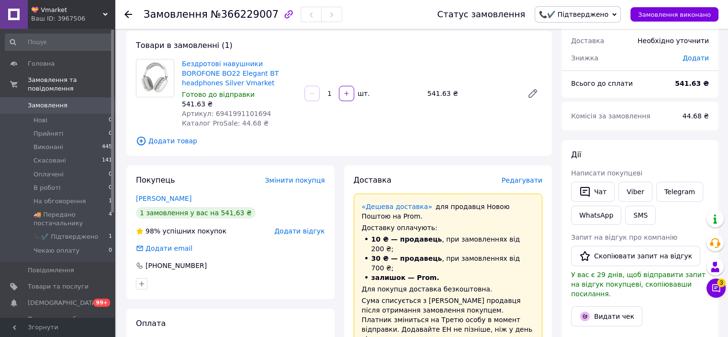
click at [519, 182] on span "Редагувати" at bounding box center [522, 180] width 41 height 8
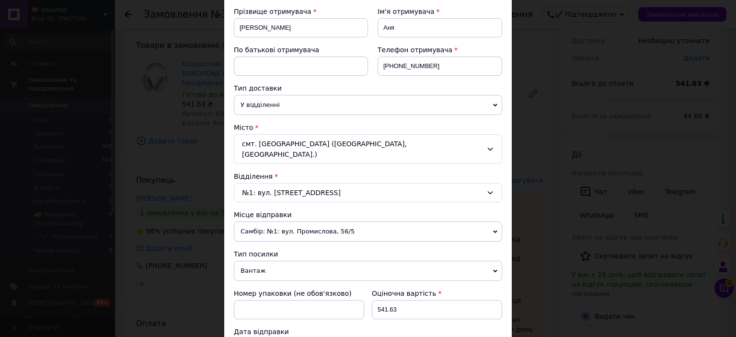
scroll to position [144, 0]
click at [325, 221] on span "Самбір: №1: вул. Промислова, 56/5" at bounding box center [368, 231] width 268 height 20
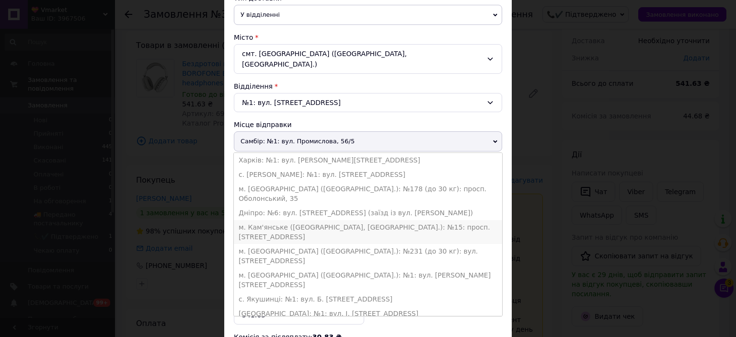
scroll to position [239, 0]
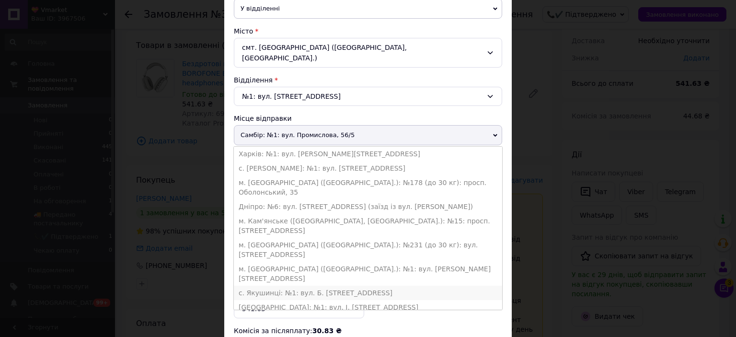
click at [299, 285] on li "с. Якушинці: №1: вул. Б. [STREET_ADDRESS]" at bounding box center [368, 292] width 268 height 14
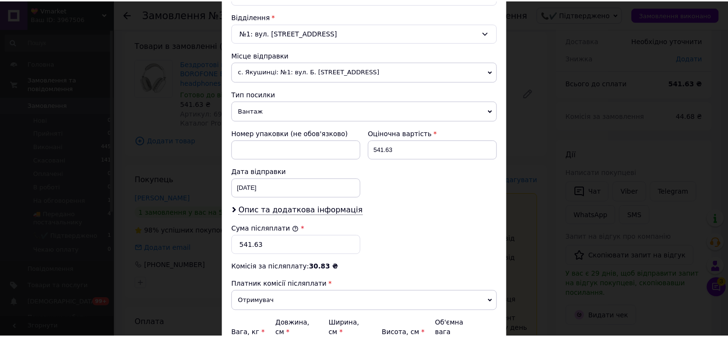
scroll to position [383, 0]
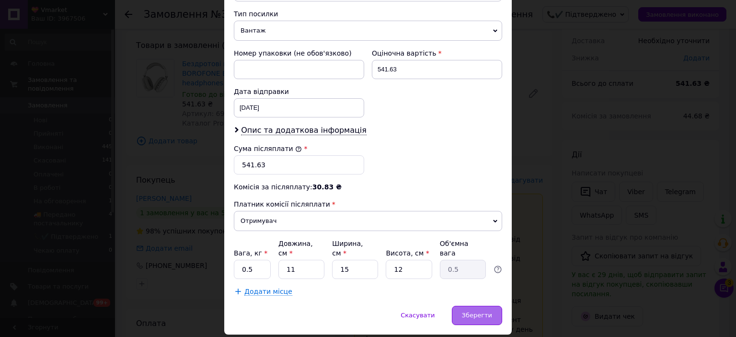
click at [474, 311] on span "Зберегти" at bounding box center [477, 314] width 30 height 7
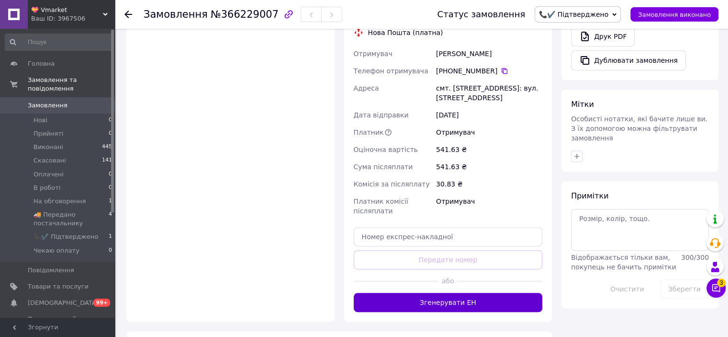
click at [464, 293] on button "Згенерувати ЕН" at bounding box center [448, 302] width 189 height 19
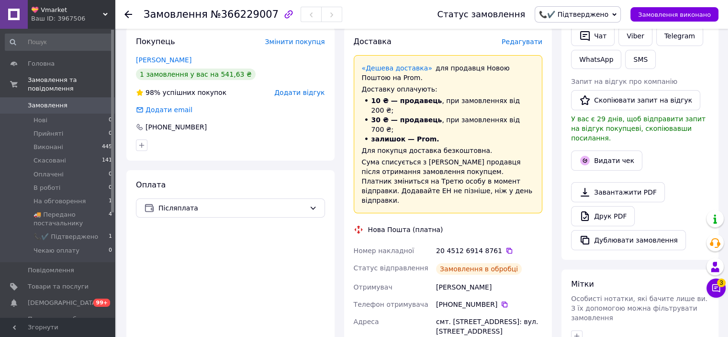
scroll to position [239, 0]
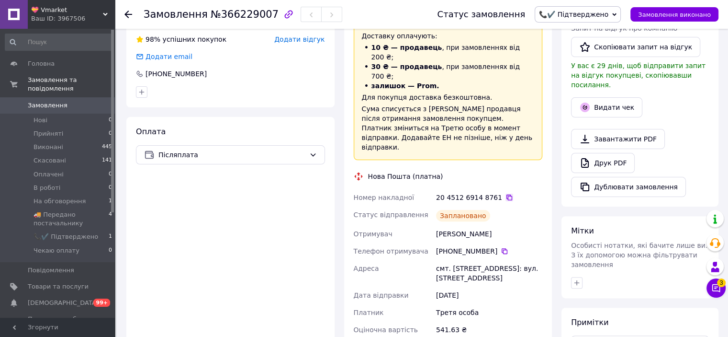
click at [507, 194] on icon at bounding box center [510, 197] width 6 height 6
click at [620, 17] on span "📞✔️ Підтверджено" at bounding box center [578, 14] width 86 height 16
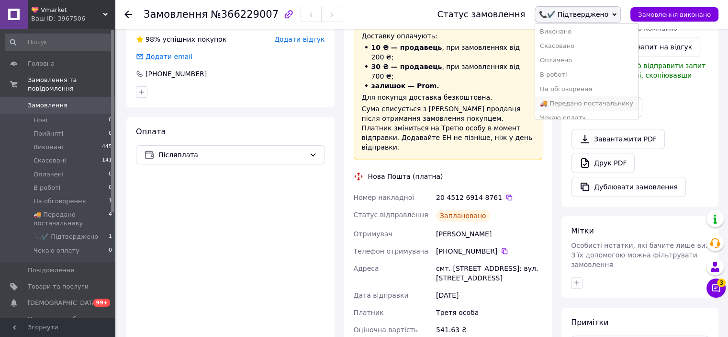
scroll to position [25, 0]
click at [596, 98] on li "🚚 Передано постачальнику" at bounding box center [586, 95] width 103 height 14
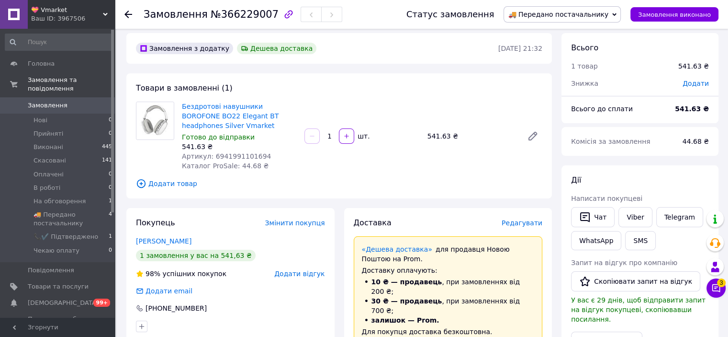
scroll to position [0, 0]
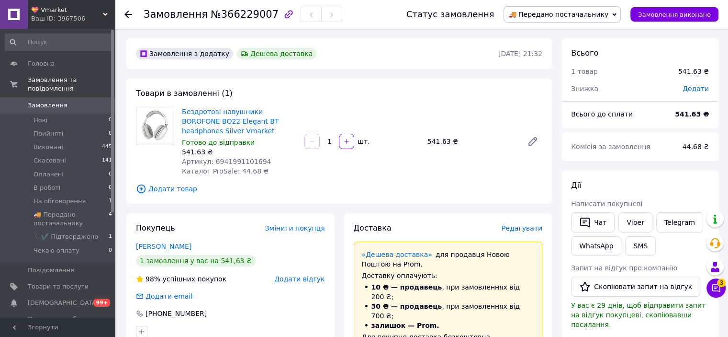
click at [75, 12] on span "💝 Vmarket" at bounding box center [67, 10] width 72 height 9
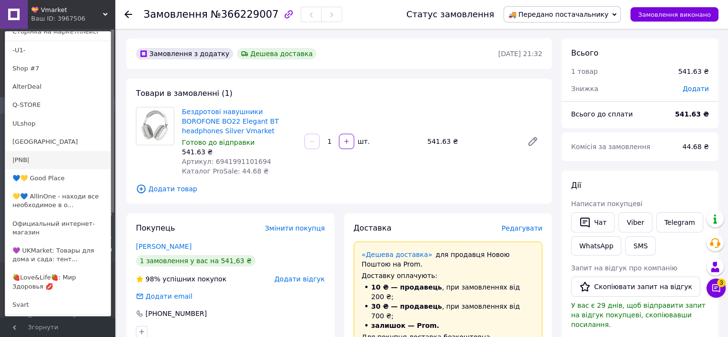
scroll to position [48, 0]
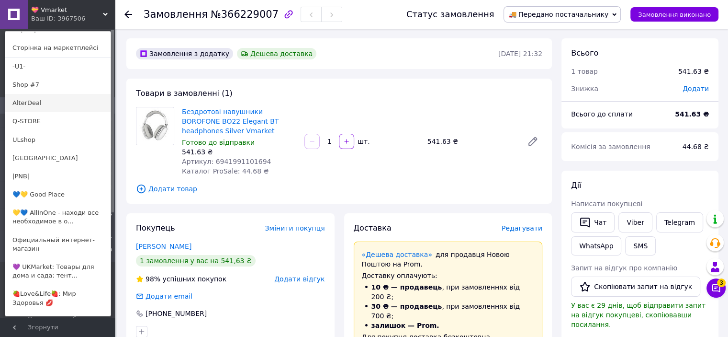
click at [48, 109] on link "AlterDeal" at bounding box center [57, 103] width 105 height 18
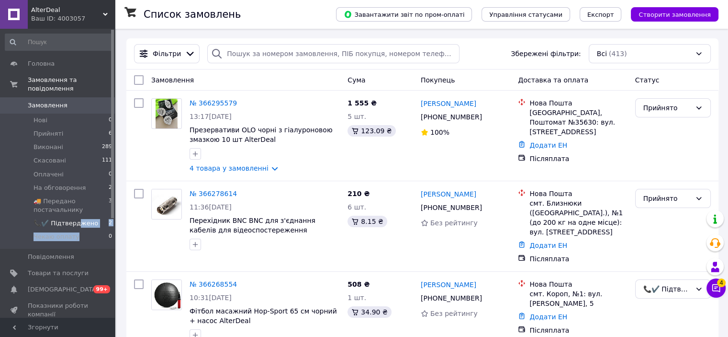
drag, startPoint x: 75, startPoint y: 222, endPoint x: 77, endPoint y: 213, distance: 8.8
click at [77, 213] on ul "Нові 0 Прийняті 6 Виконані 289 Скасовані 111 Оплачені 0 На обговорення 2 🚚 Пере…" at bounding box center [59, 180] width 118 height 135
click at [77, 219] on span "📞✔️ Підтверджено" at bounding box center [66, 223] width 65 height 9
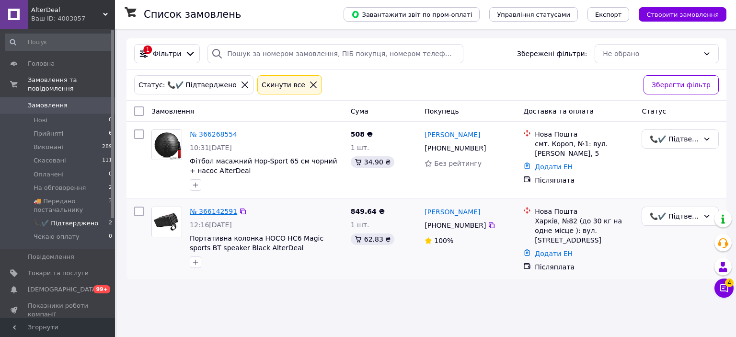
click at [224, 211] on link "№ 366142591" at bounding box center [213, 211] width 47 height 8
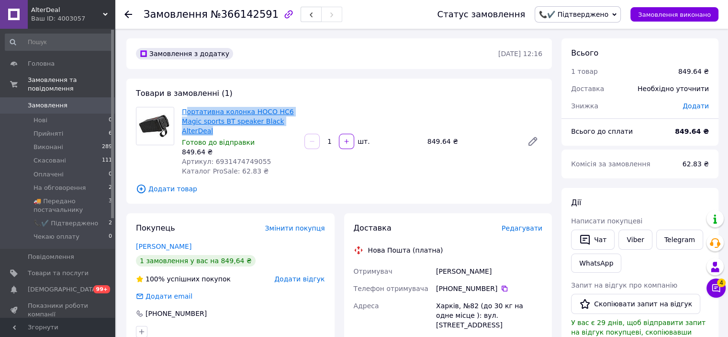
drag, startPoint x: 206, startPoint y: 130, endPoint x: 186, endPoint y: 113, distance: 26.2
click at [186, 113] on span "Портативна колонка HOCO HC6 Magic sports BT speaker Black AlterDeal" at bounding box center [239, 121] width 115 height 29
click at [263, 159] on div "Артикул: 6931474749055" at bounding box center [239, 162] width 115 height 10
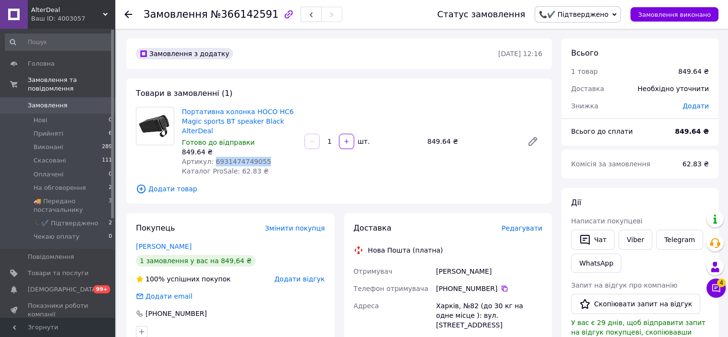
drag, startPoint x: 261, startPoint y: 161, endPoint x: 211, endPoint y: 159, distance: 49.4
click at [211, 159] on div "Артикул: 6931474749055" at bounding box center [239, 162] width 115 height 10
copy span "6931474749055"
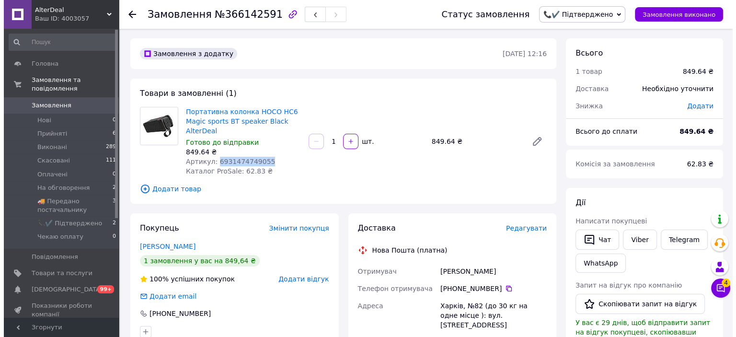
scroll to position [96, 0]
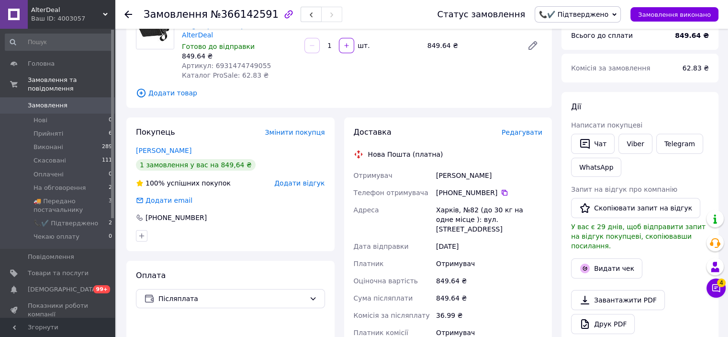
click at [526, 135] on span "Редагувати" at bounding box center [522, 132] width 41 height 8
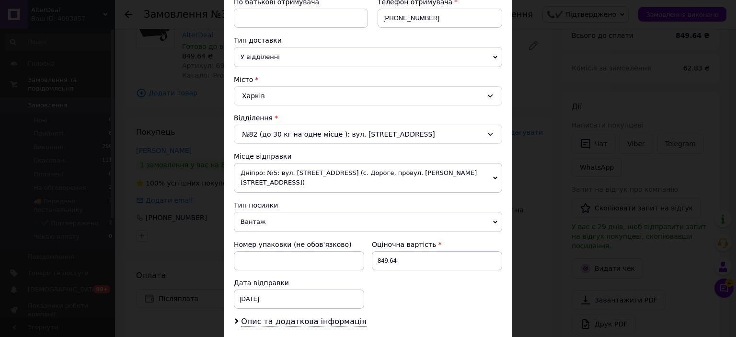
scroll to position [192, 0]
click at [341, 176] on span "Дніпро: №5: вул. Чорних Запорожців, 38 (с. Дороге, провул. Тютіна, 15а)" at bounding box center [368, 177] width 268 height 30
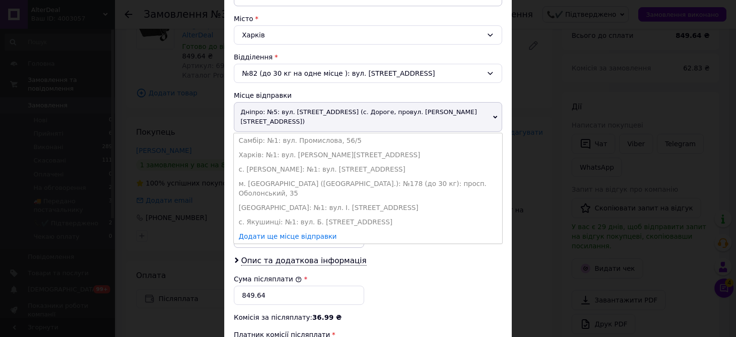
scroll to position [287, 0]
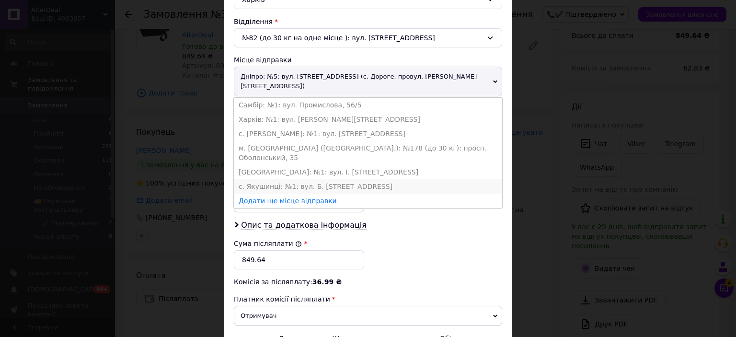
click at [296, 179] on li "с. Якушинці: №1: вул. Б. Хмельницького, 1А" at bounding box center [368, 186] width 268 height 14
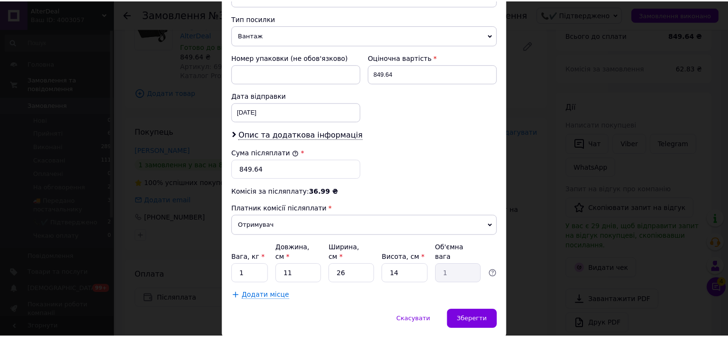
scroll to position [391, 0]
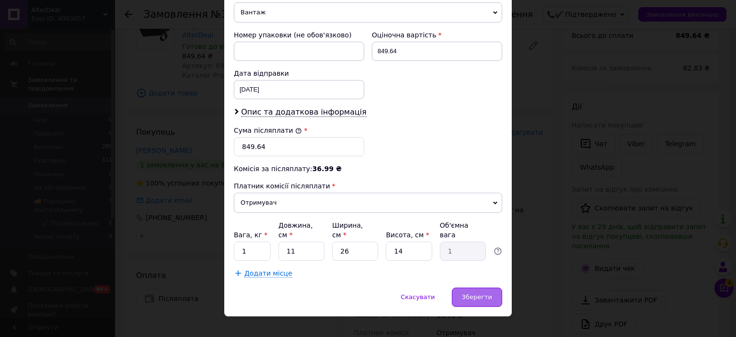
click at [471, 293] on span "Зберегти" at bounding box center [477, 296] width 30 height 7
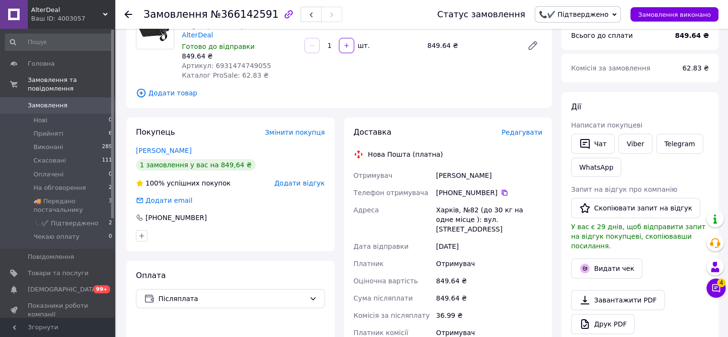
scroll to position [335, 0]
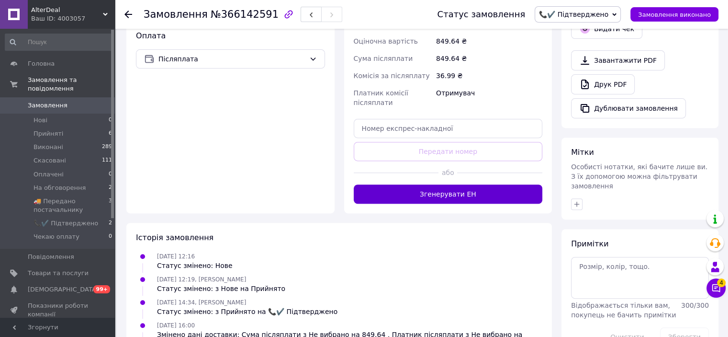
click at [456, 184] on button "Згенерувати ЕН" at bounding box center [448, 193] width 189 height 19
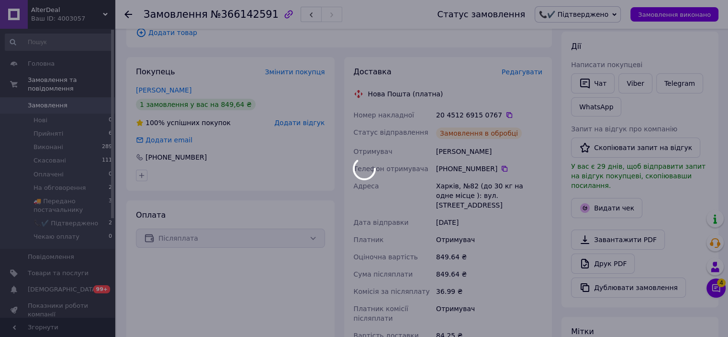
scroll to position [144, 0]
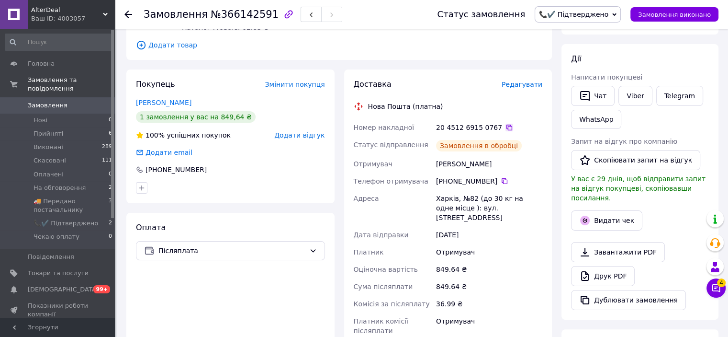
click at [506, 126] on icon at bounding box center [510, 128] width 8 height 8
click at [617, 15] on icon at bounding box center [614, 14] width 4 height 4
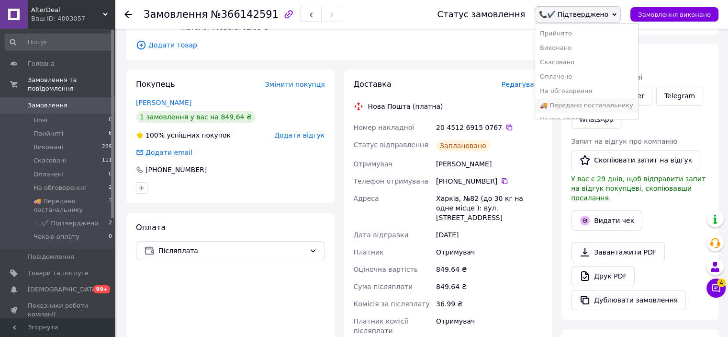
click at [597, 104] on li "🚚 Передано постачальнику" at bounding box center [586, 105] width 103 height 14
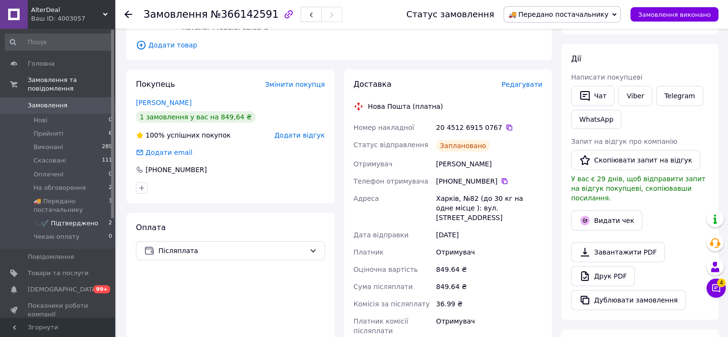
click at [78, 219] on span "📞✔️ Підтверджено" at bounding box center [66, 223] width 65 height 9
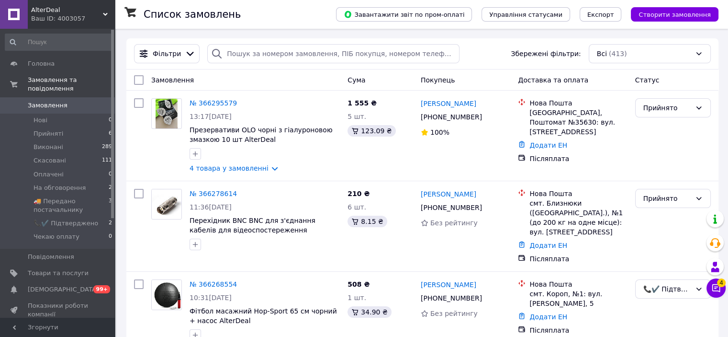
click at [89, 9] on span "AlterDeal" at bounding box center [67, 10] width 72 height 9
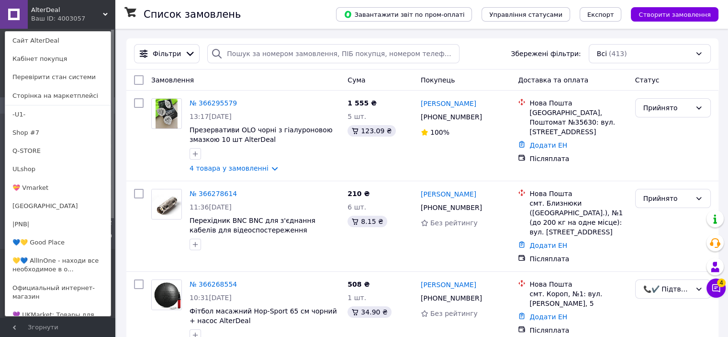
click at [109, 7] on div "AlterDeal Ваш ID: 4003057 Сайт AlterDeal Кабінет покупця Перевірити стан систем…" at bounding box center [57, 14] width 115 height 29
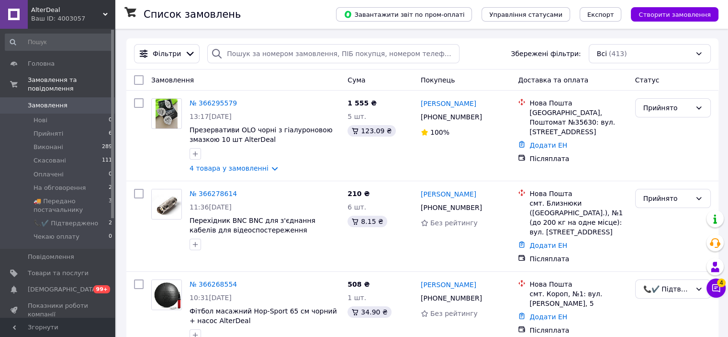
click at [86, 11] on span "AlterDeal" at bounding box center [67, 10] width 72 height 9
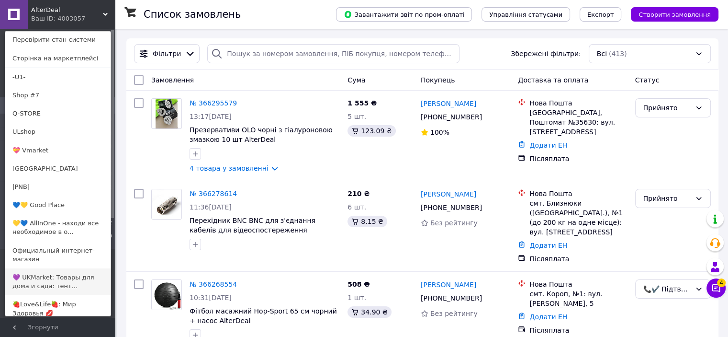
scroll to position [99, 0]
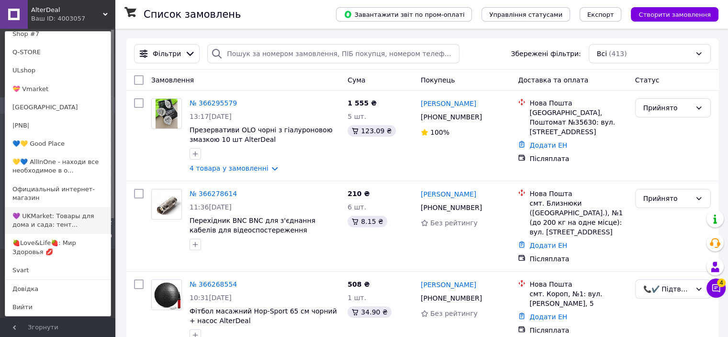
click at [64, 220] on link "💜 UKMarket: Товары для дома и сада: тент..." at bounding box center [57, 220] width 105 height 27
